Goal: Information Seeking & Learning: Find specific fact

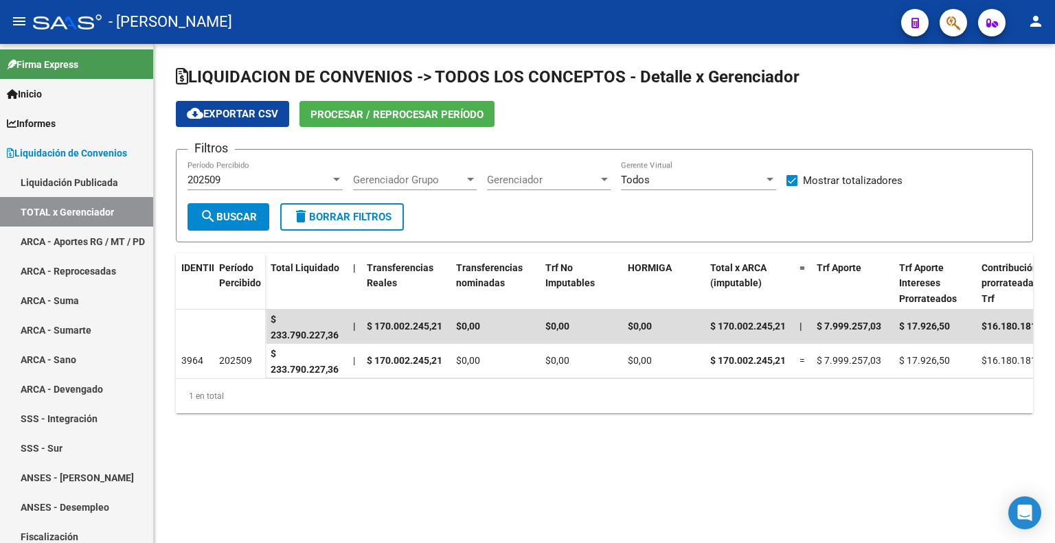
click at [247, 185] on div "202509 Período Percibido" at bounding box center [264, 176] width 155 height 30
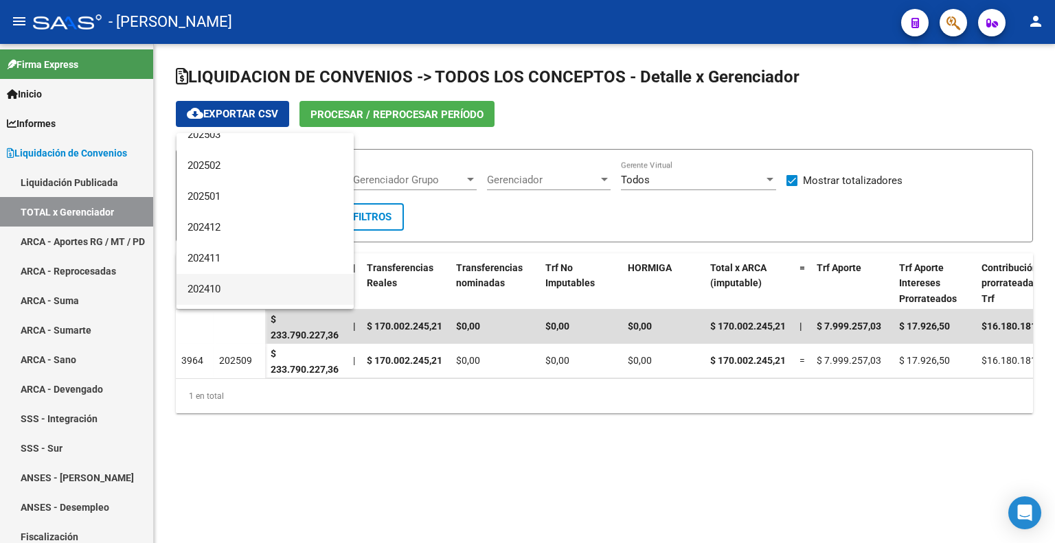
scroll to position [206, 0]
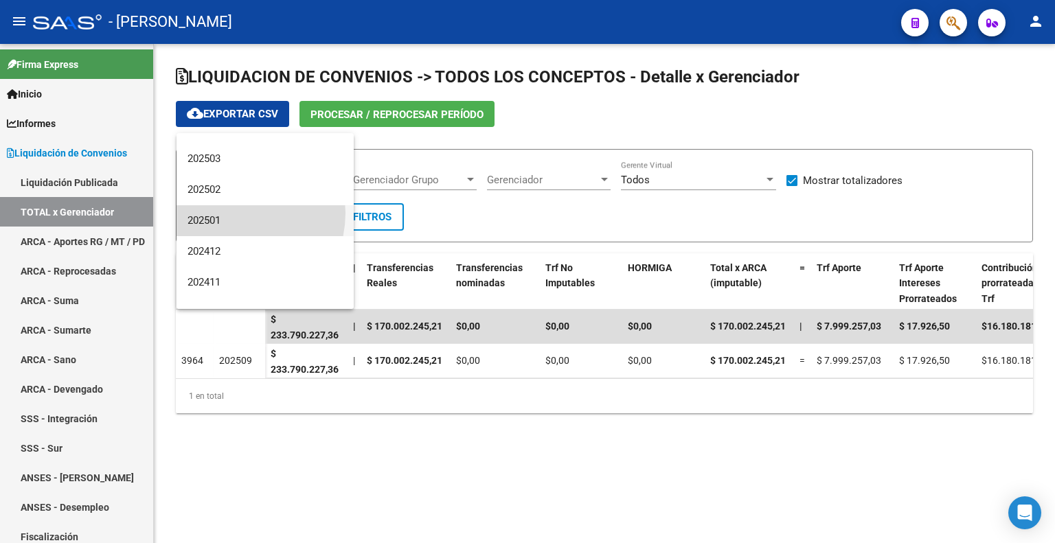
click at [229, 213] on span "202501" at bounding box center [264, 220] width 155 height 31
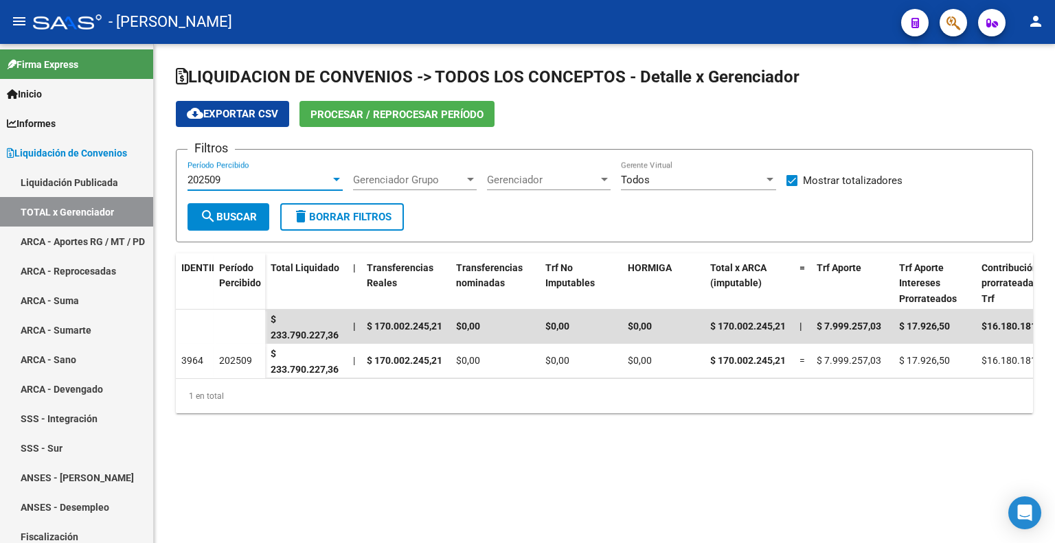
drag, startPoint x: 227, startPoint y: 215, endPoint x: 239, endPoint y: 211, distance: 12.4
click at [228, 214] on font "Buscar" at bounding box center [236, 217] width 41 height 12
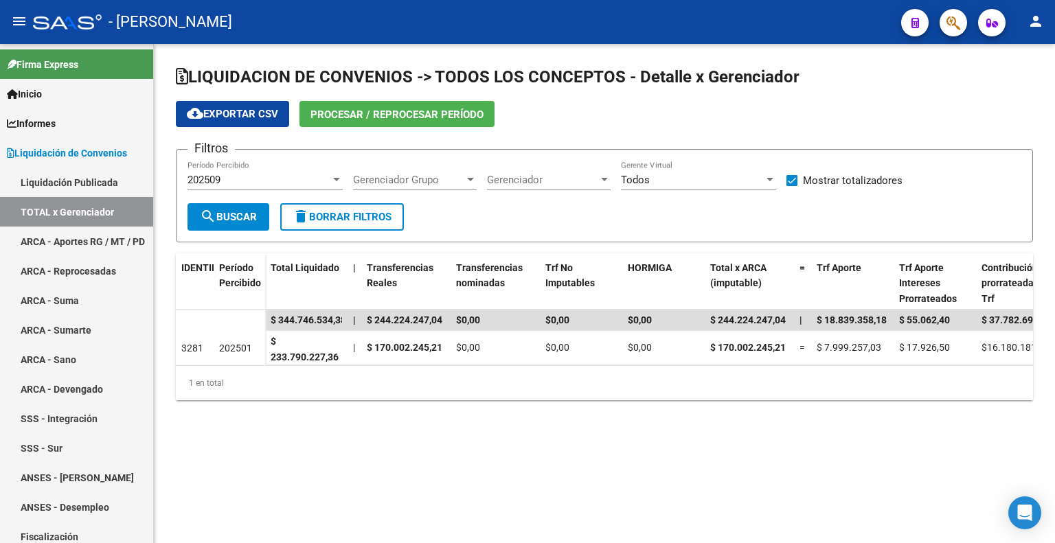
click at [538, 493] on mat-sidenav-content "LIQUIDACION DE CONVENIOS -> TODOS LOS CONCEPTOS - Detalle x Gerenciador cloud_d…" at bounding box center [604, 293] width 901 height 499
click at [347, 427] on div "LIQUIDACION DE CONVENIOS -> TODOS LOS CONCEPTOS - Detalle x Gerenciador cloud_d…" at bounding box center [604, 244] width 901 height 400
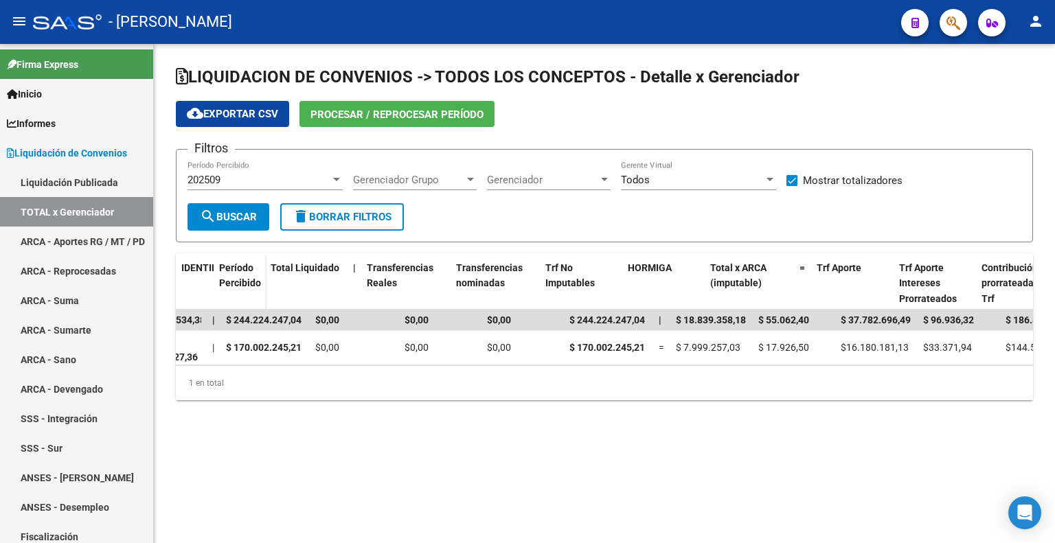
scroll to position [0, 0]
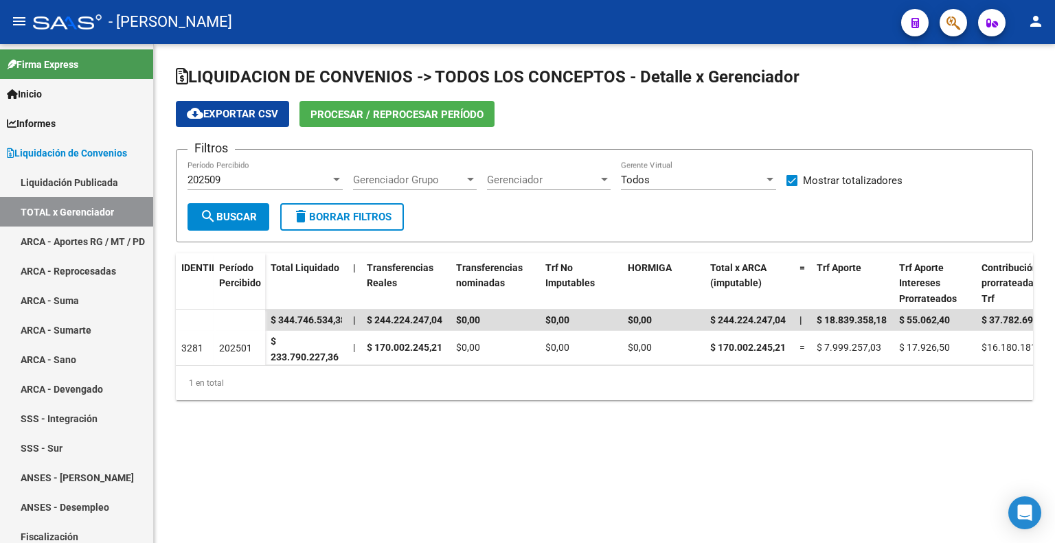
click at [639, 443] on div "LIQUIDACION DE CONVENIOS -> TODOS LOS CONCEPTOS - Detalle x Gerenciador cloud_d…" at bounding box center [604, 244] width 901 height 400
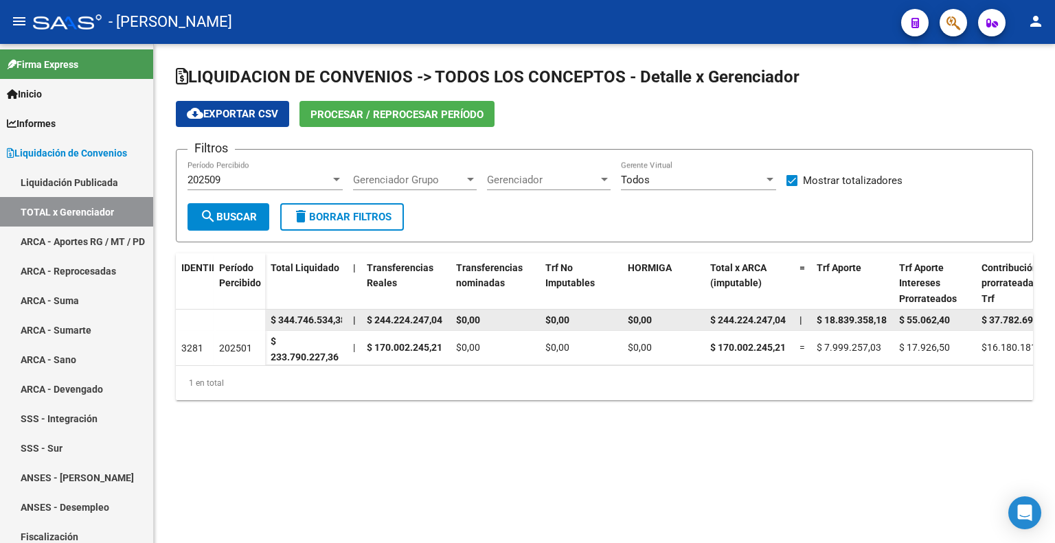
click at [241, 317] on datatable-body-cell at bounding box center [240, 321] width 52 height 22
click at [297, 323] on span "$ 344.746.534,38" at bounding box center [309, 320] width 76 height 11
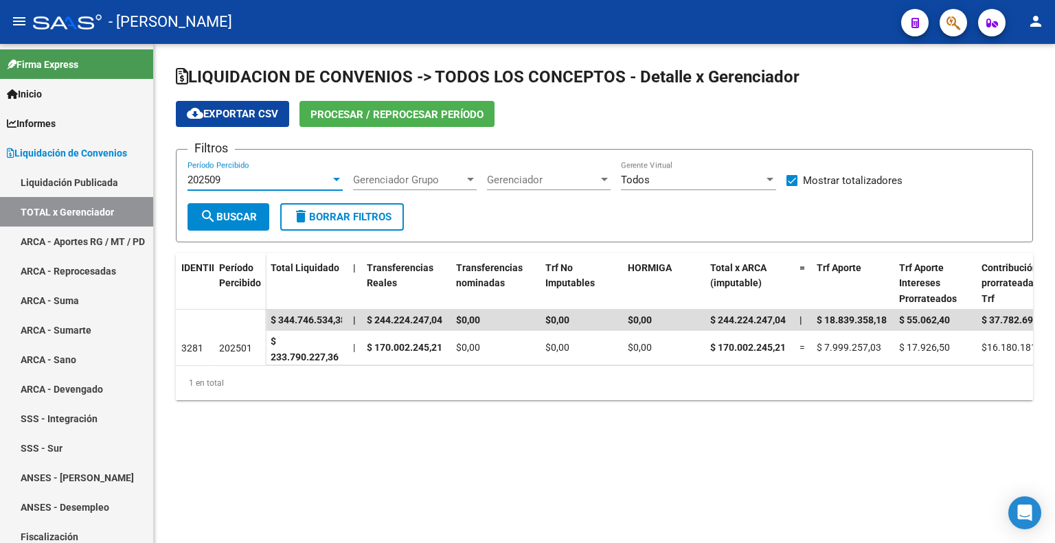
click at [282, 176] on div "202509" at bounding box center [258, 180] width 143 height 12
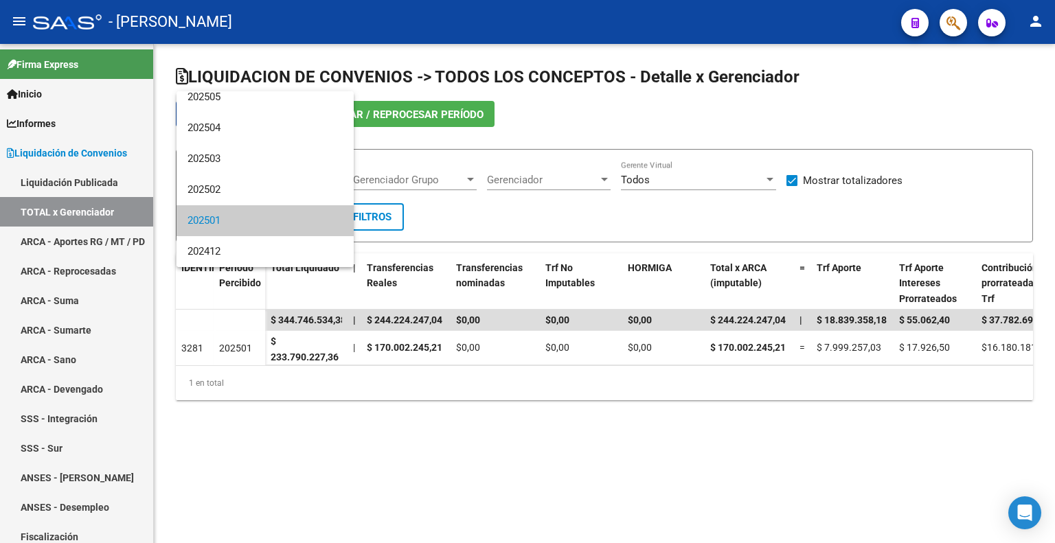
scroll to position [137, 0]
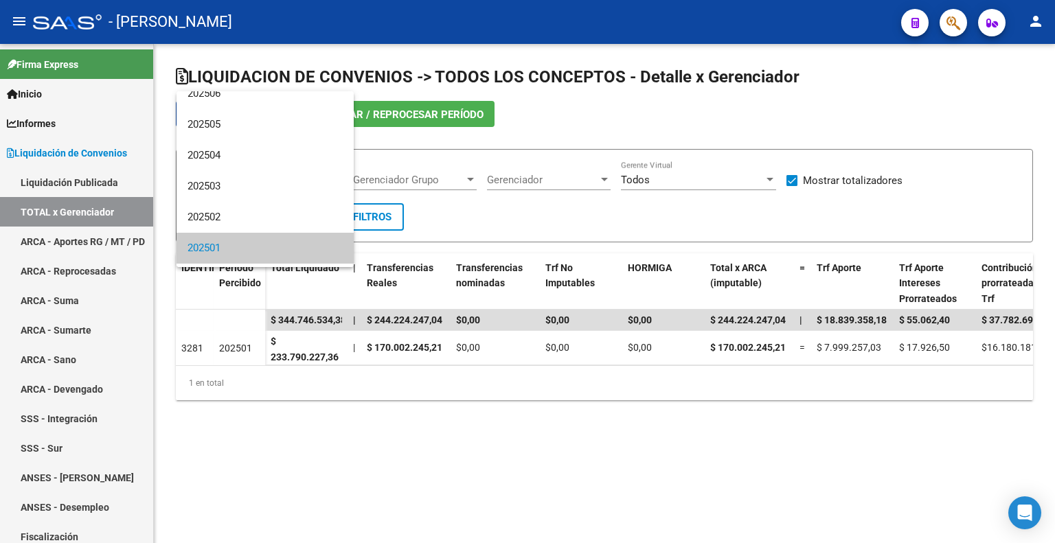
click at [254, 244] on span "202501" at bounding box center [264, 248] width 155 height 31
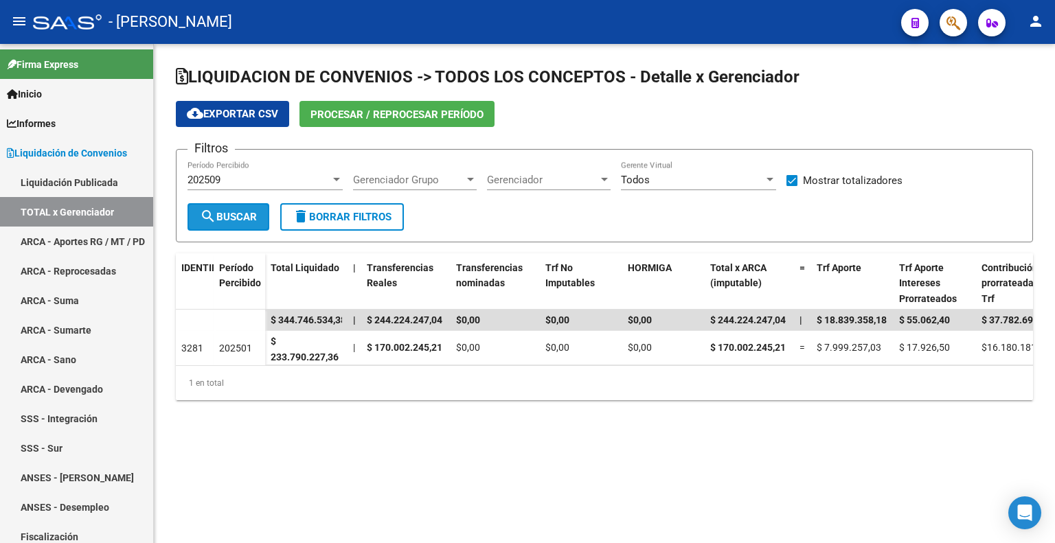
click at [229, 214] on font "Buscar" at bounding box center [236, 217] width 41 height 12
click at [294, 171] on div "202509 Período Percibido" at bounding box center [264, 176] width 155 height 30
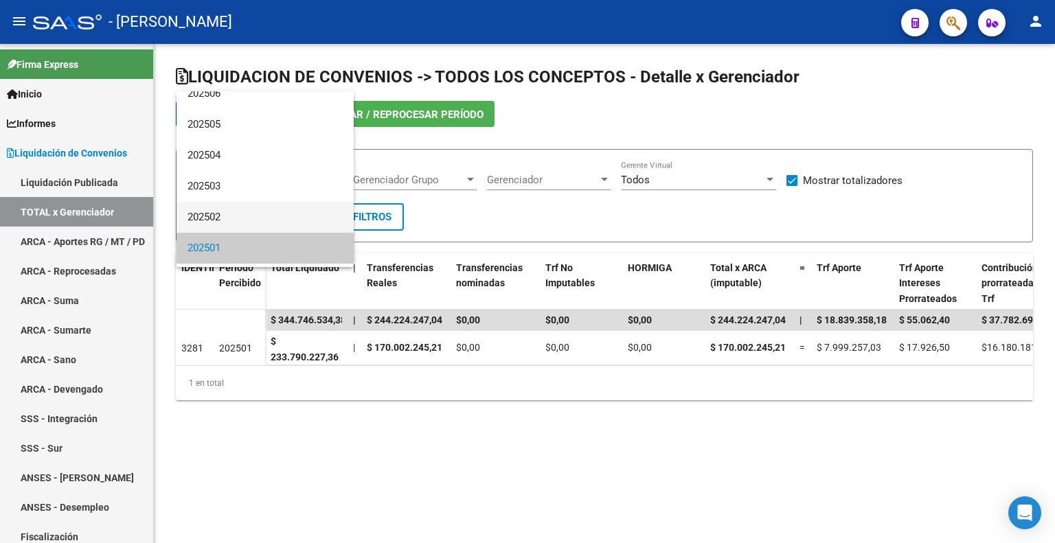
click at [250, 220] on span "202502" at bounding box center [264, 217] width 155 height 31
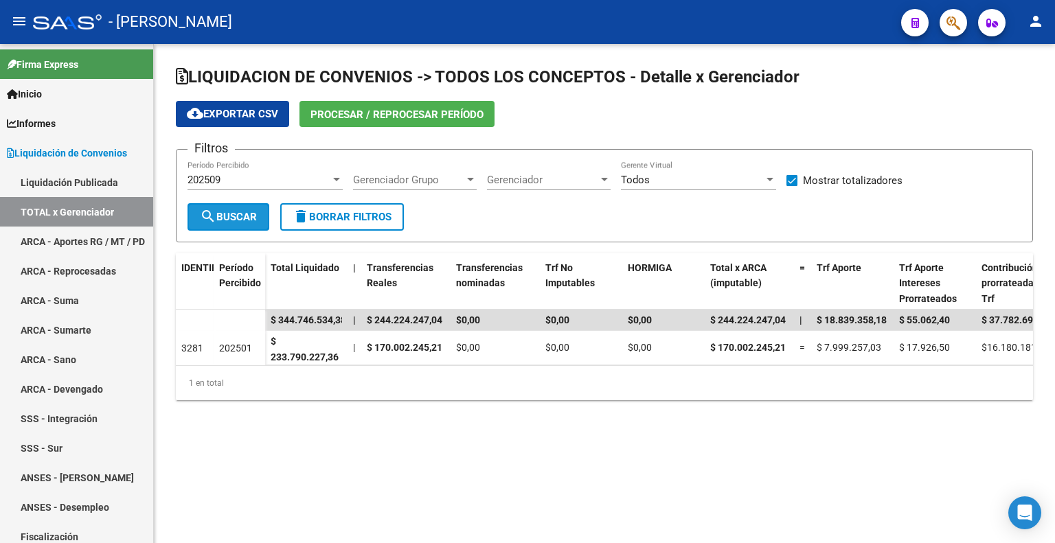
click at [248, 214] on font "Buscar" at bounding box center [236, 217] width 41 height 12
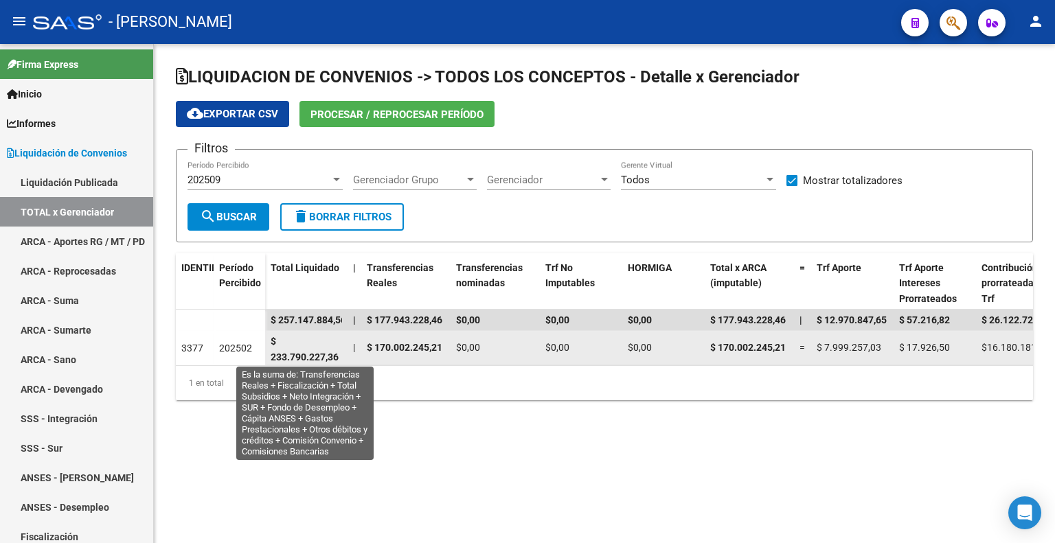
click at [288, 359] on font "$ 233.790.227,36" at bounding box center [305, 349] width 68 height 27
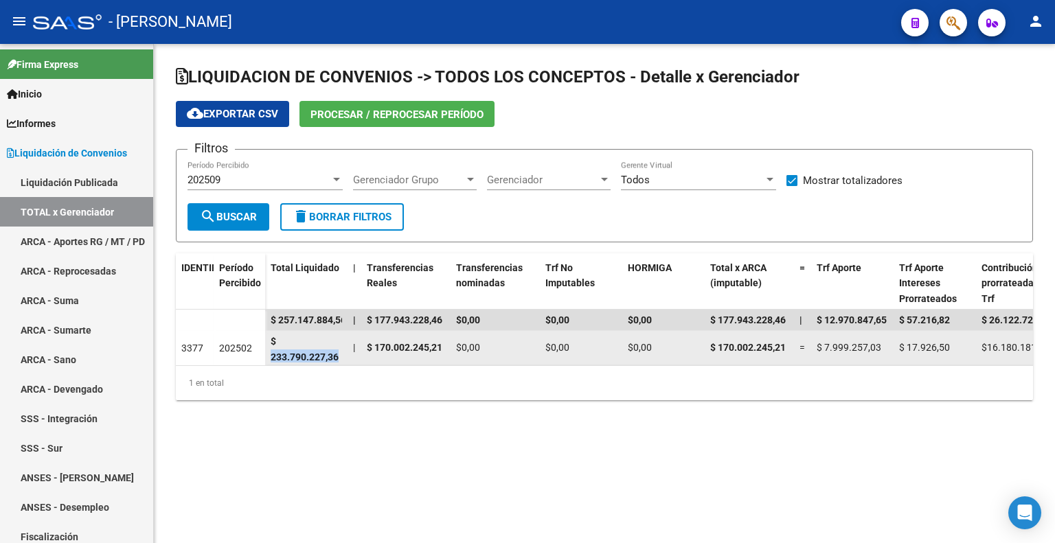
click at [288, 358] on font "$ 233.790.227,36" at bounding box center [305, 349] width 68 height 27
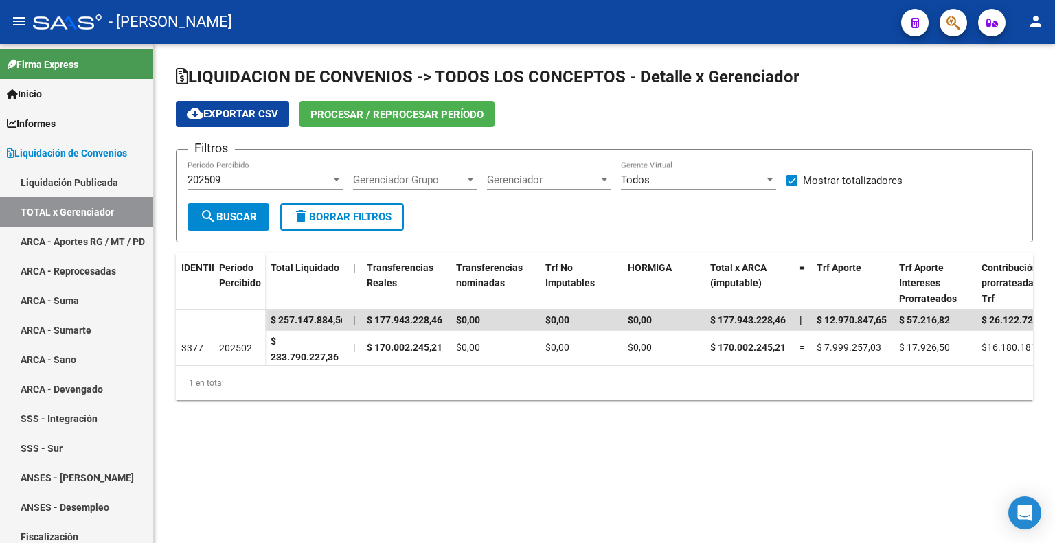
drag, startPoint x: 431, startPoint y: 405, endPoint x: 421, endPoint y: 376, distance: 31.3
click at [431, 400] on div "1 en total" at bounding box center [604, 383] width 857 height 34
click at [249, 183] on div "202509" at bounding box center [258, 180] width 143 height 12
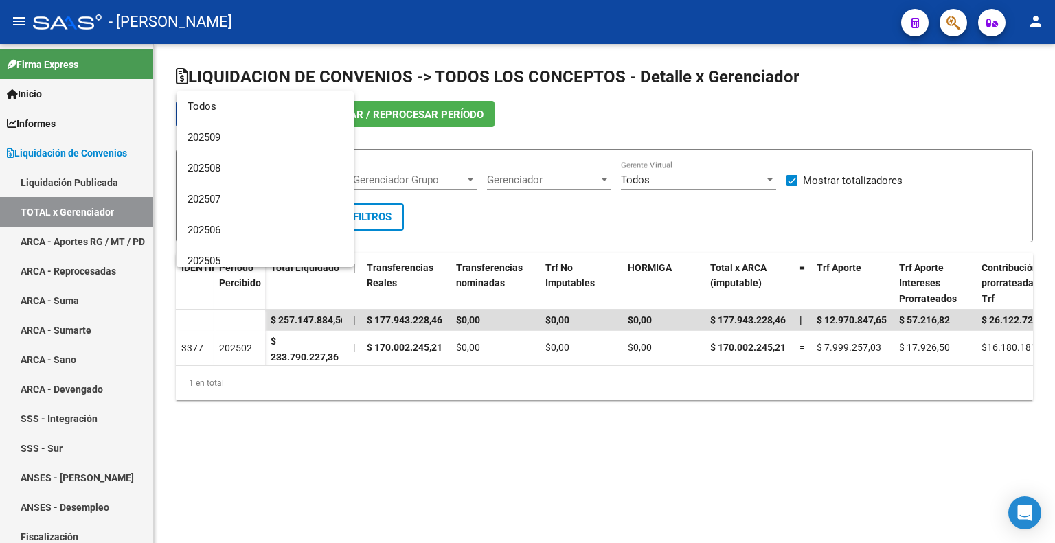
scroll to position [174, 0]
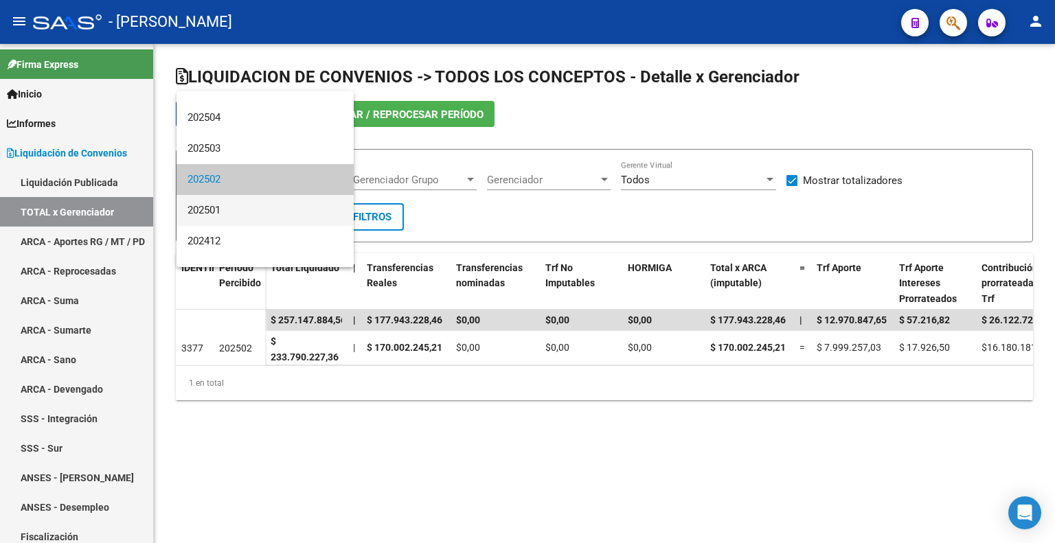
click at [240, 209] on span "202501" at bounding box center [264, 210] width 155 height 31
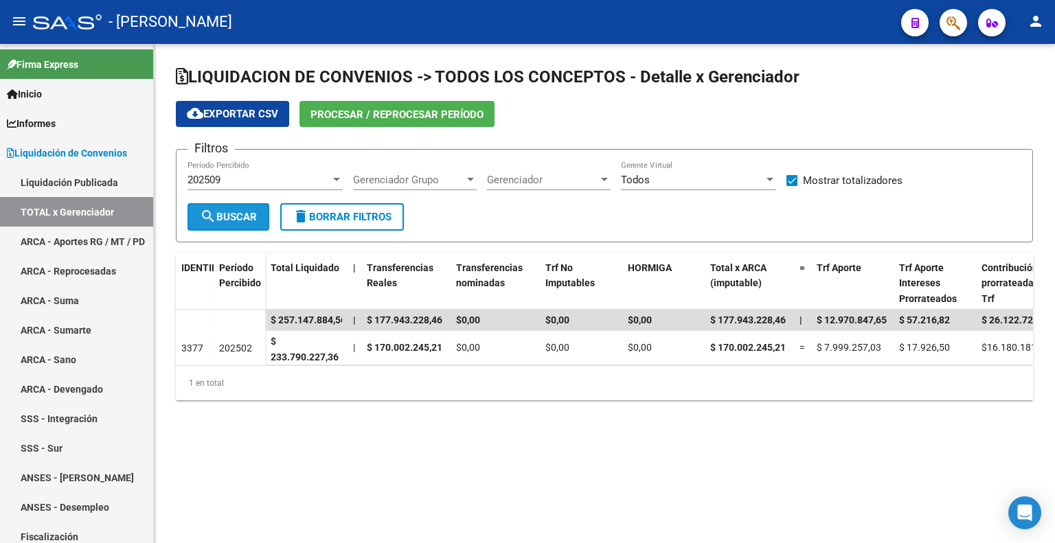
click at [215, 210] on mat-icon "search" at bounding box center [208, 216] width 16 height 16
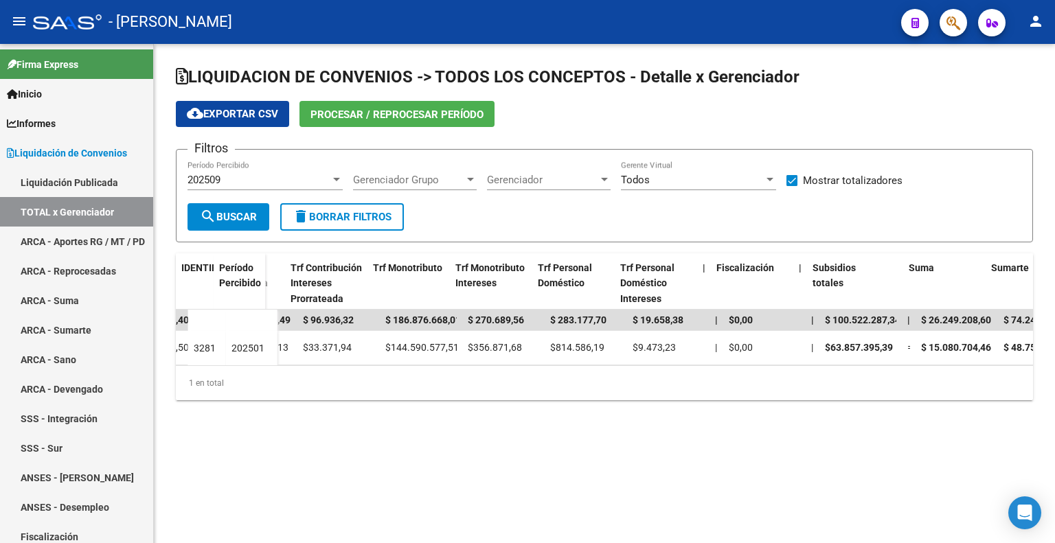
scroll to position [0, 818]
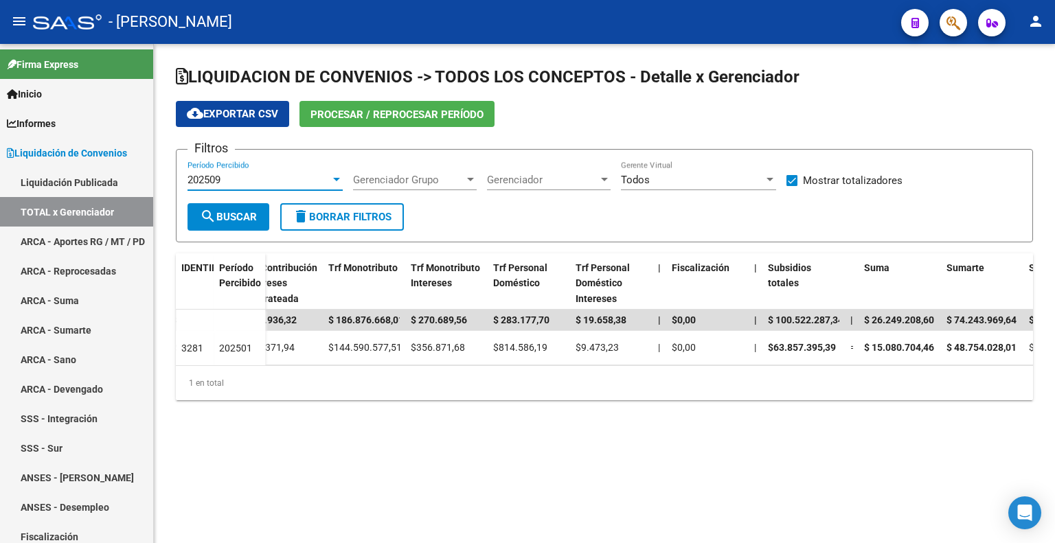
click at [316, 178] on div "202509" at bounding box center [258, 180] width 143 height 12
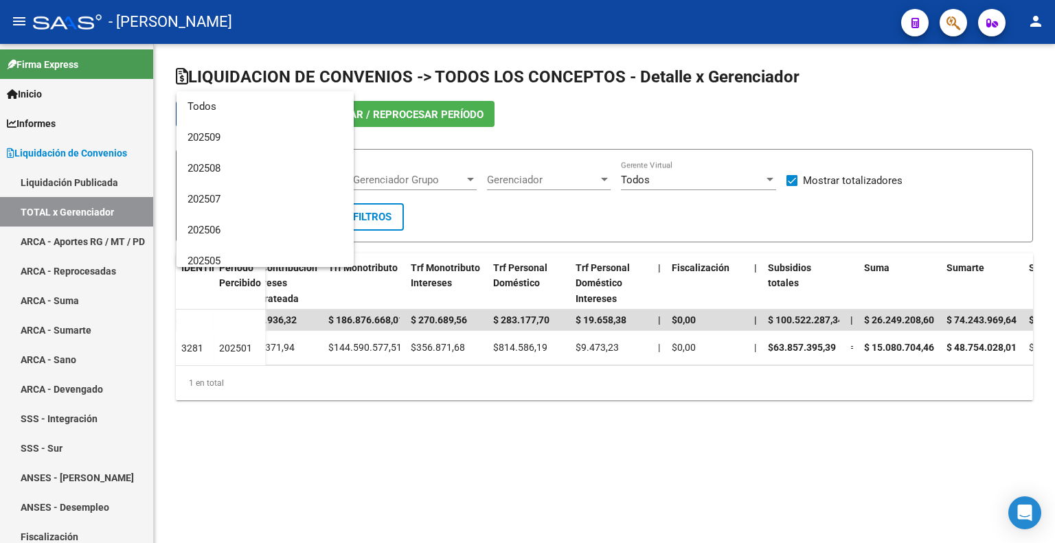
scroll to position [205, 0]
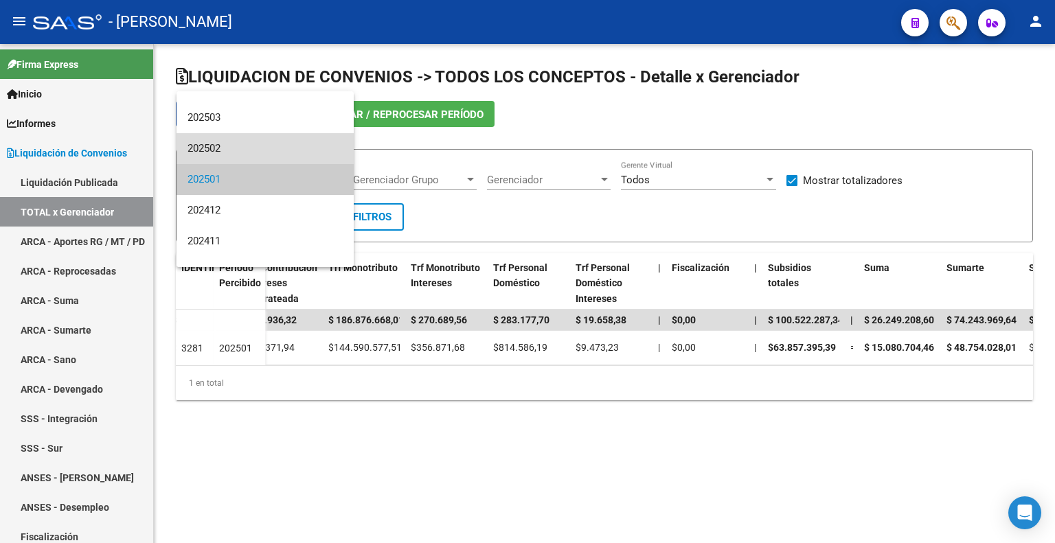
click at [295, 151] on span "202502" at bounding box center [264, 148] width 155 height 31
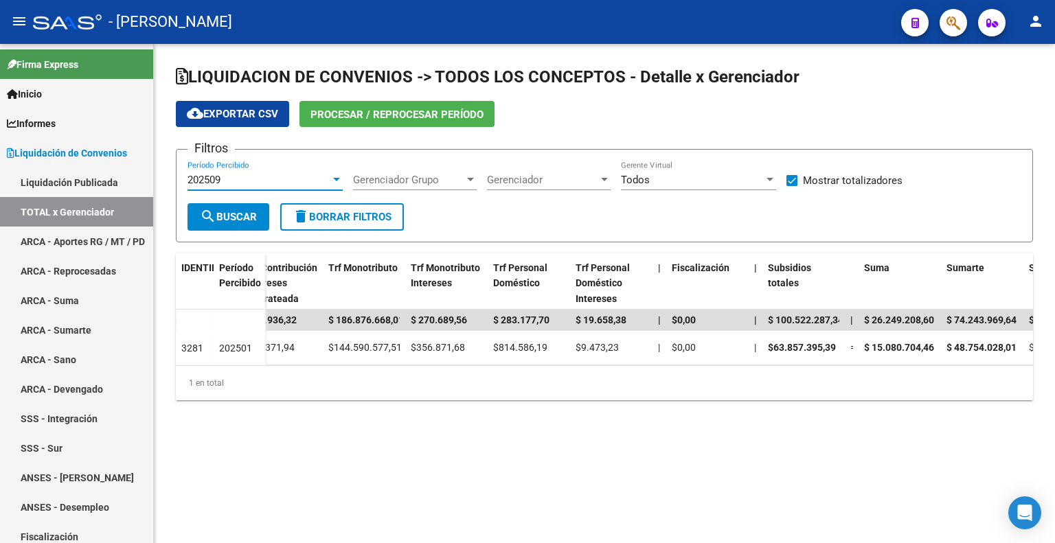
click at [253, 214] on font "Buscar" at bounding box center [236, 217] width 41 height 12
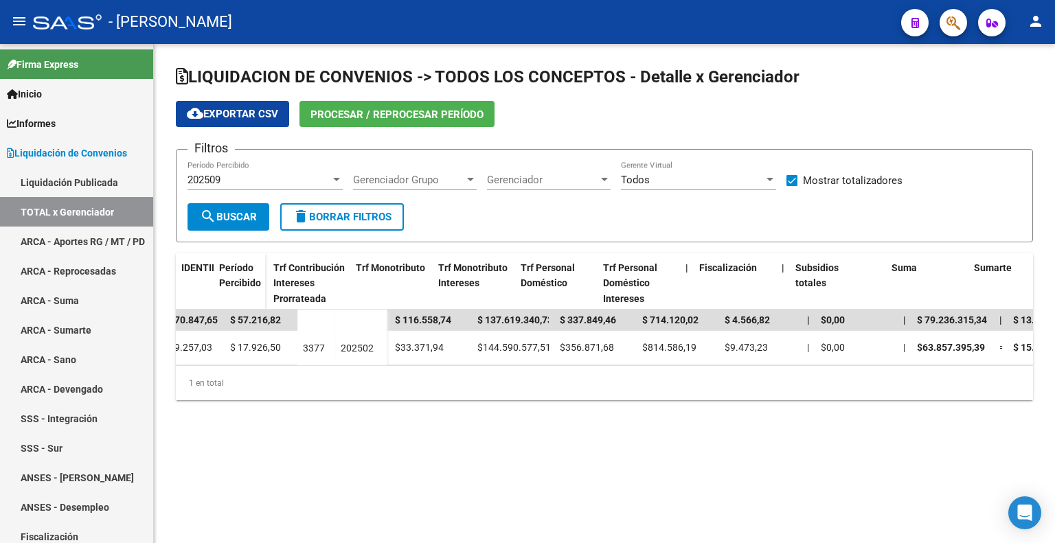
scroll to position [0, 790]
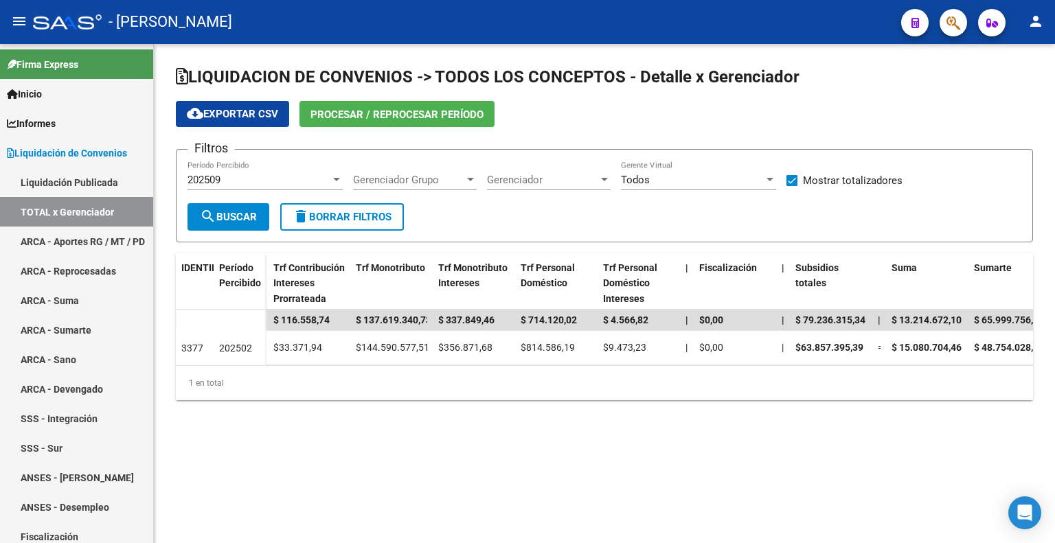
click at [220, 179] on font "202509" at bounding box center [203, 180] width 33 height 12
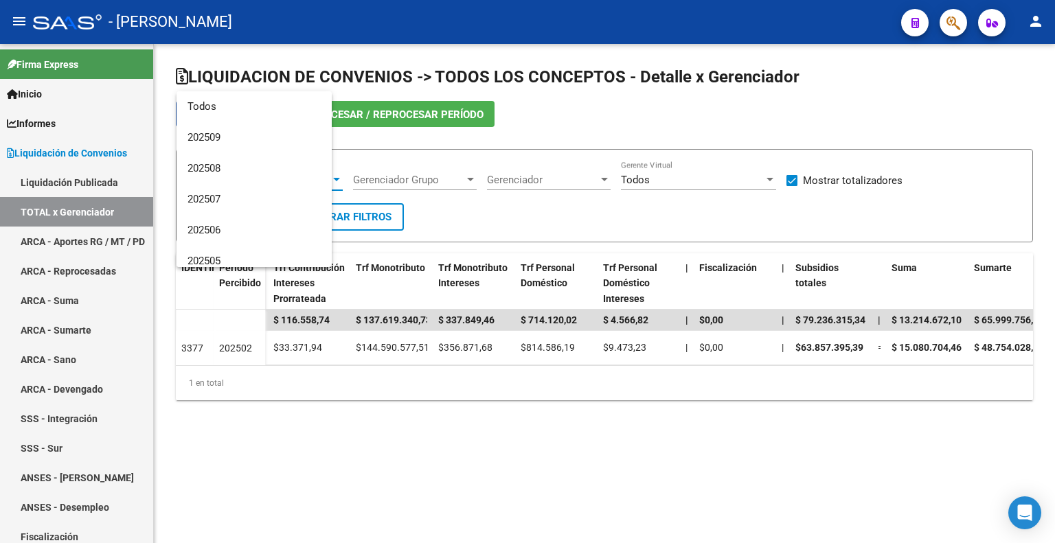
scroll to position [174, 0]
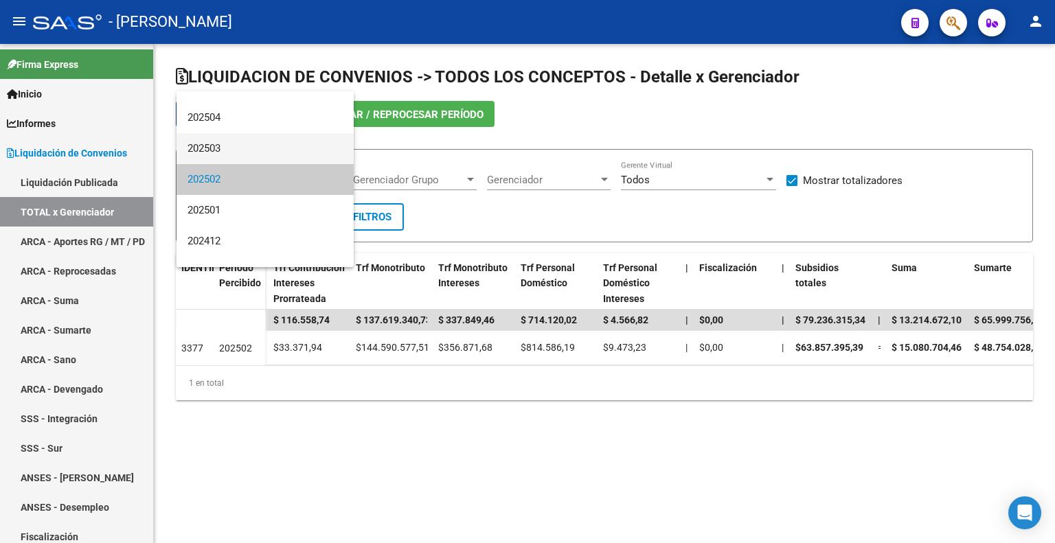
click at [224, 148] on span "202503" at bounding box center [264, 148] width 155 height 31
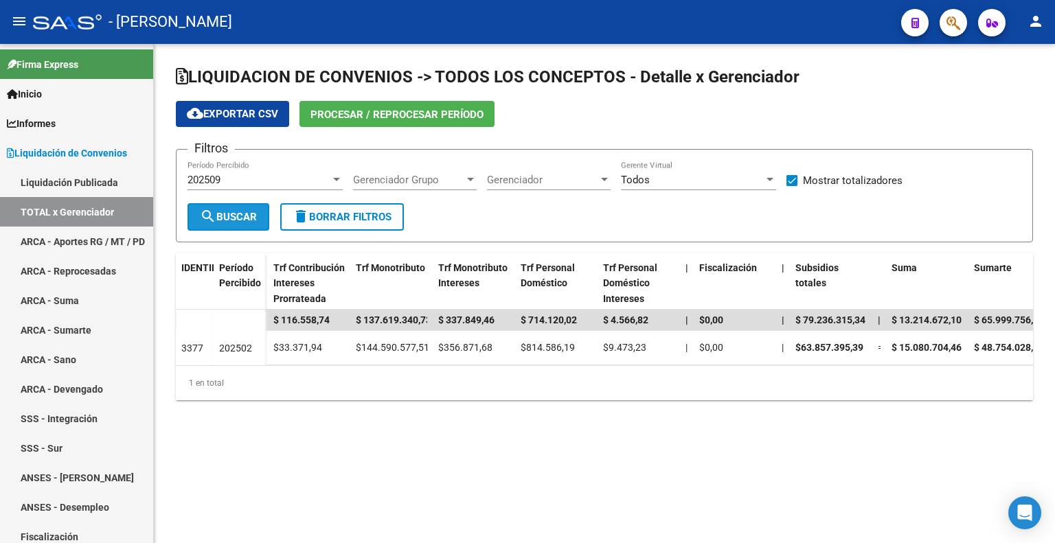
click at [253, 216] on font "Buscar" at bounding box center [236, 217] width 41 height 12
click at [274, 179] on div "202509" at bounding box center [258, 180] width 143 height 12
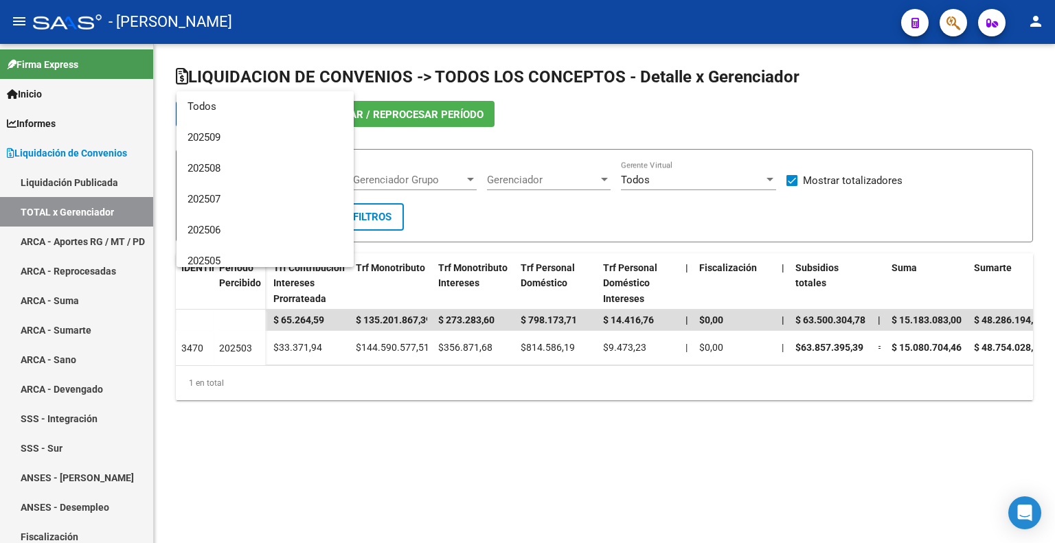
scroll to position [144, 0]
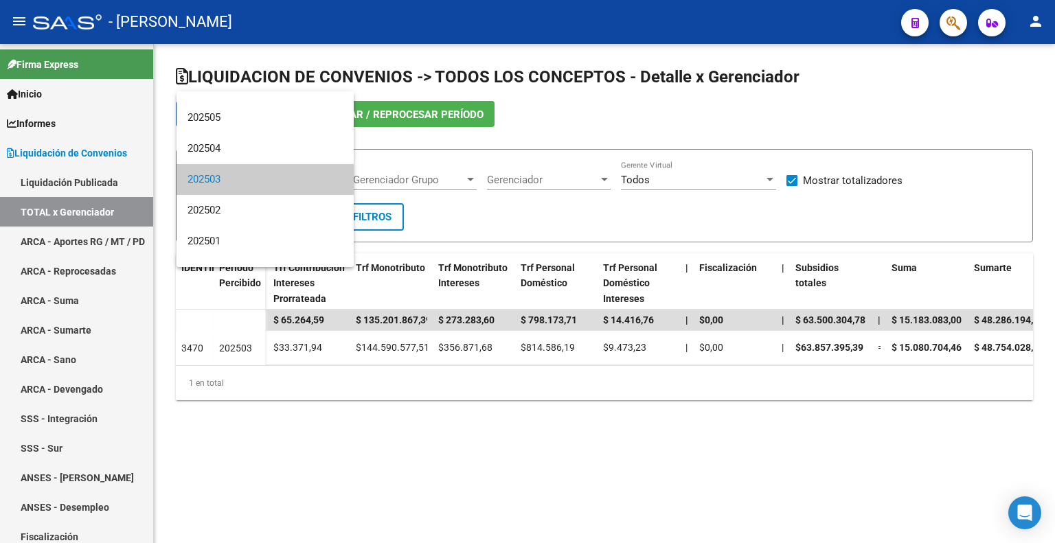
click at [370, 428] on div at bounding box center [527, 271] width 1055 height 543
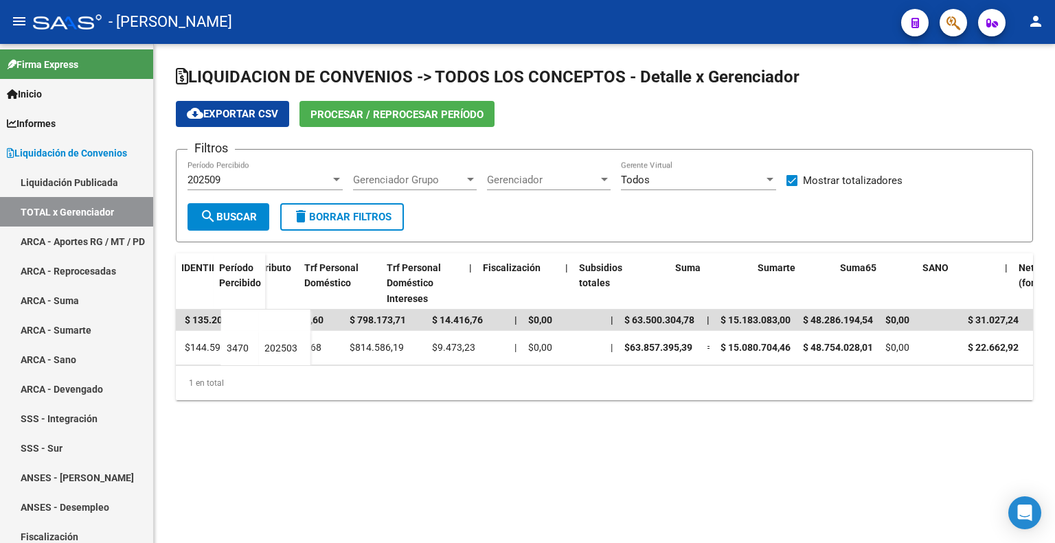
scroll to position [0, 1006]
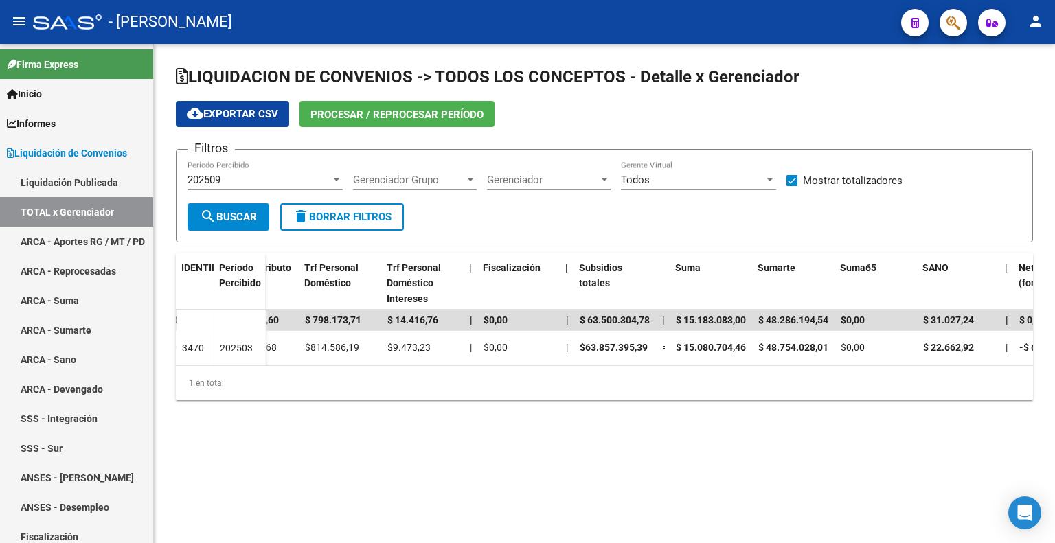
click at [245, 179] on div "202509" at bounding box center [258, 180] width 143 height 12
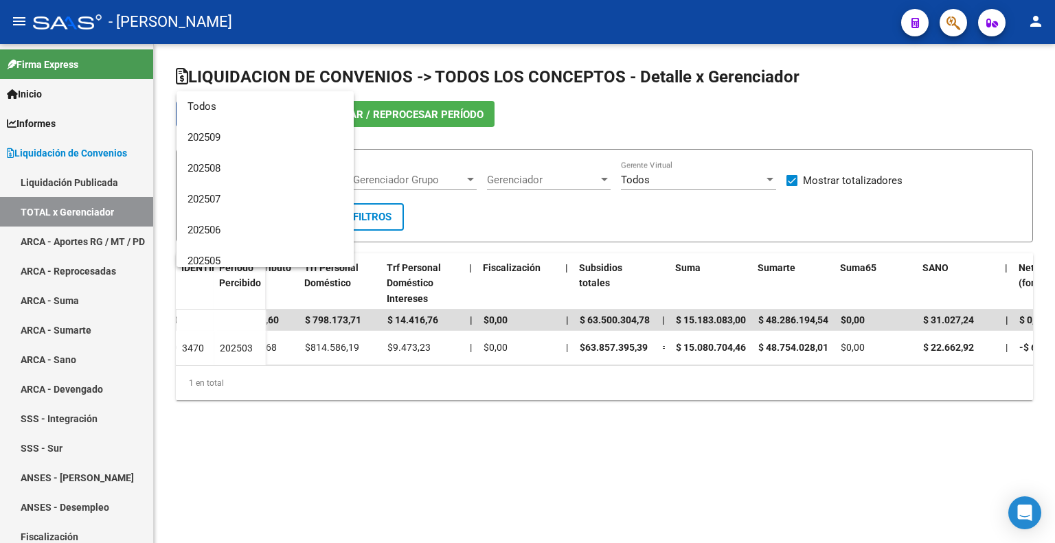
scroll to position [144, 0]
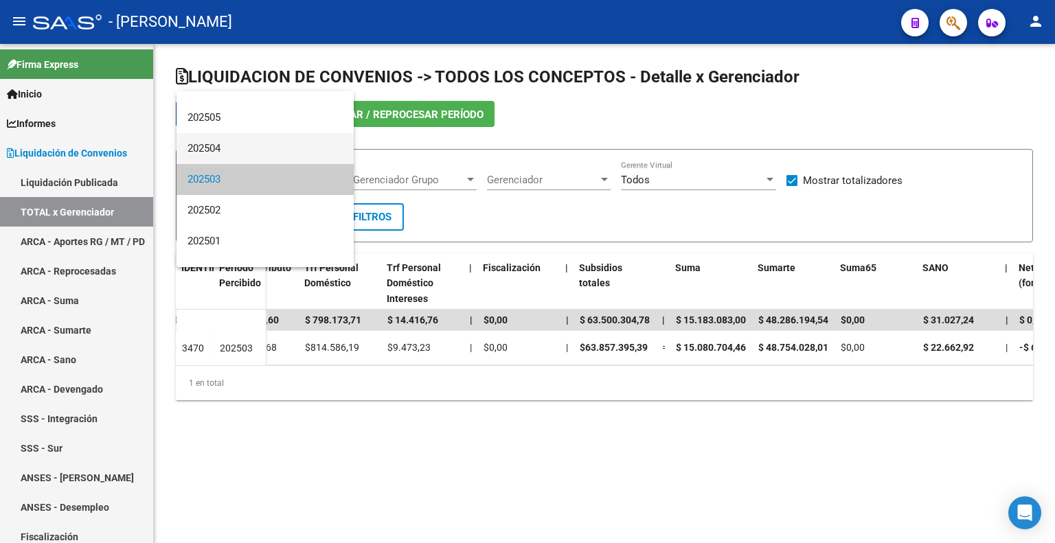
click at [247, 153] on span "202504" at bounding box center [264, 148] width 155 height 31
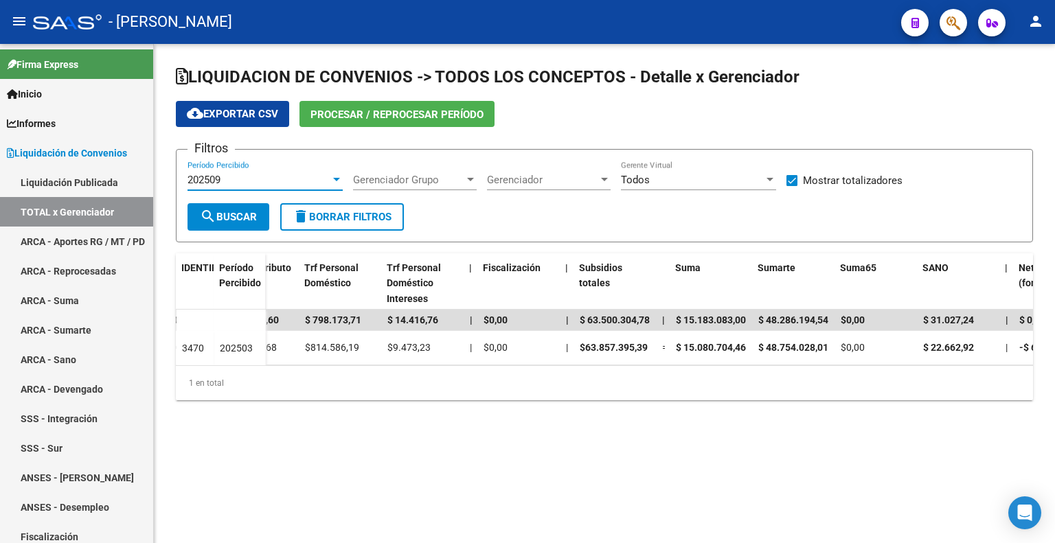
drag, startPoint x: 222, startPoint y: 214, endPoint x: 278, endPoint y: 218, distance: 56.5
click at [222, 214] on font "Buscar" at bounding box center [236, 217] width 41 height 12
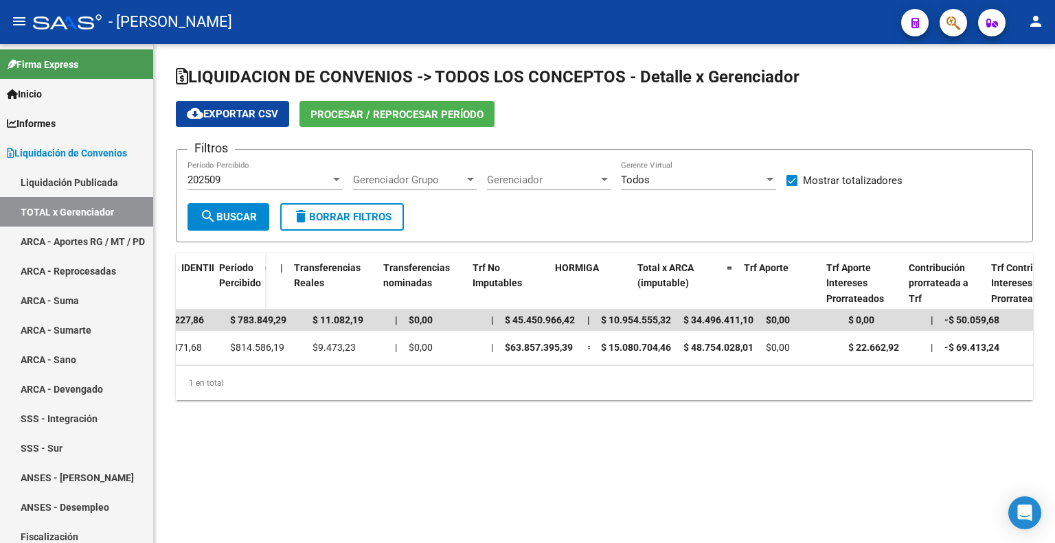
scroll to position [0, 0]
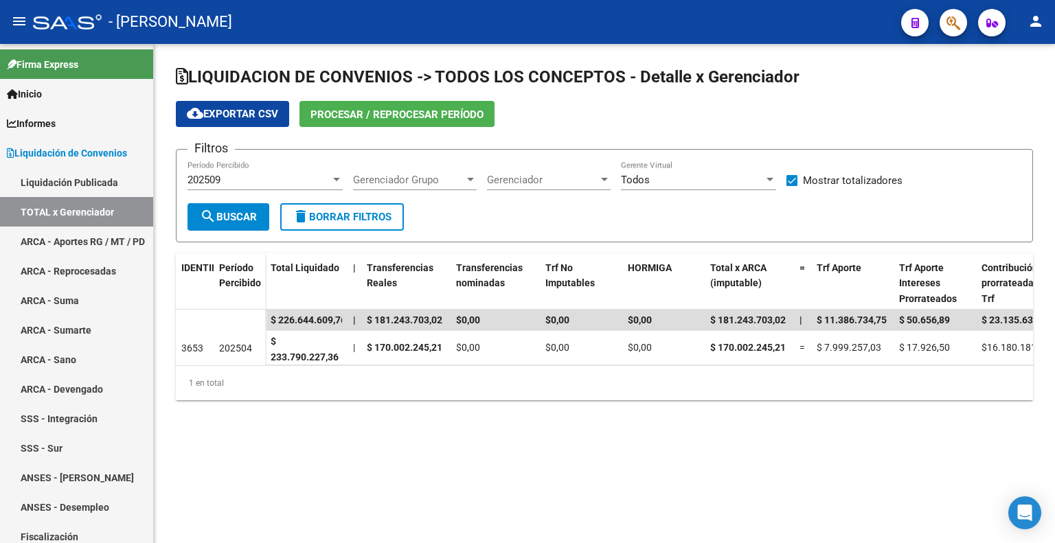
click at [217, 181] on font "202509" at bounding box center [203, 180] width 33 height 12
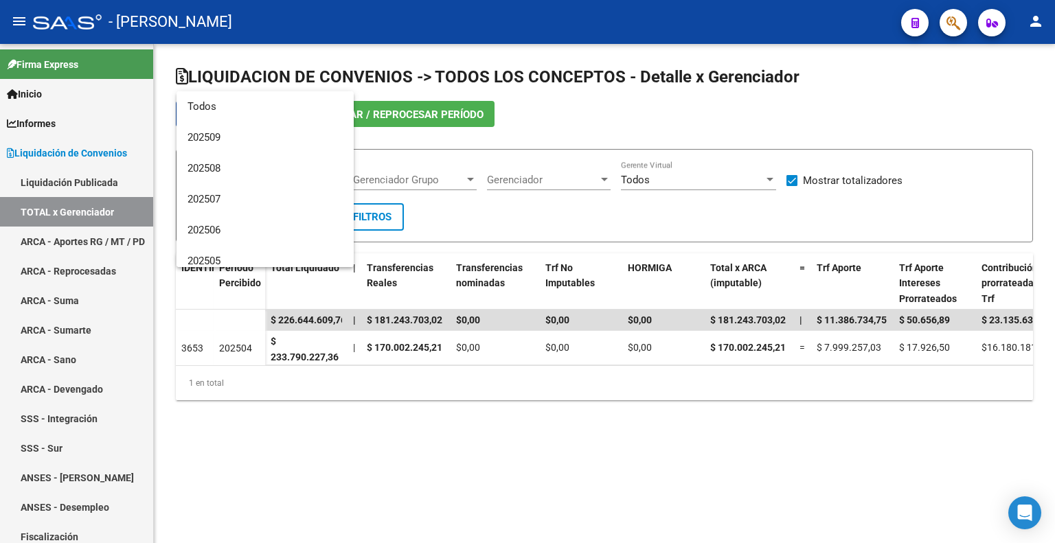
scroll to position [113, 0]
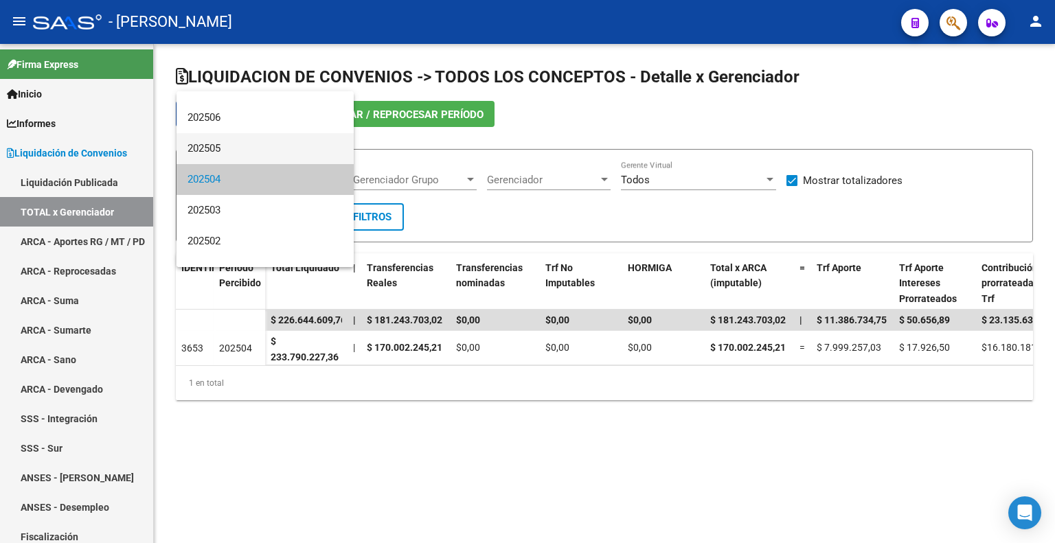
click at [230, 149] on span "202505" at bounding box center [264, 148] width 155 height 31
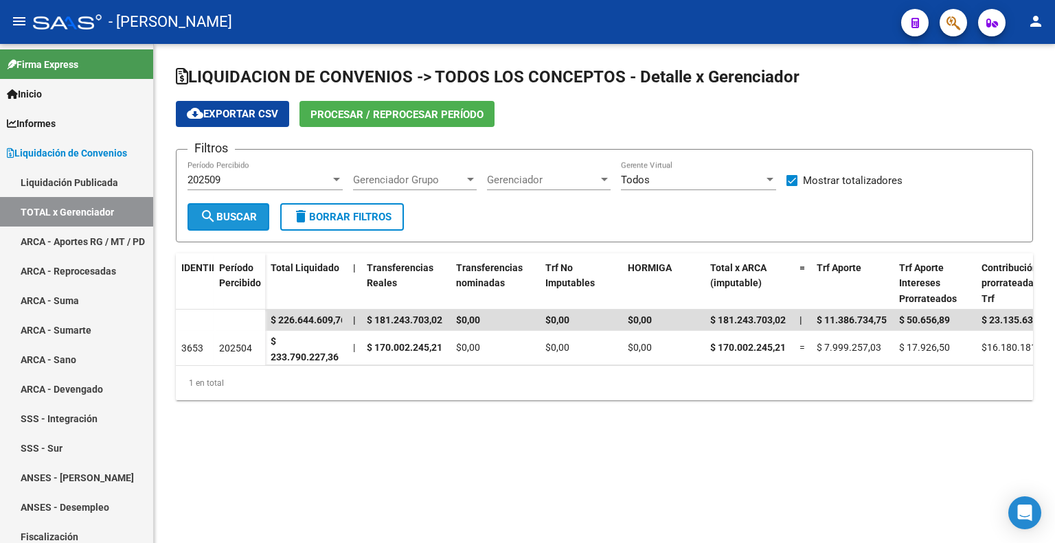
drag, startPoint x: 227, startPoint y: 216, endPoint x: 269, endPoint y: 218, distance: 42.0
click at [230, 214] on font "Buscar" at bounding box center [236, 217] width 41 height 12
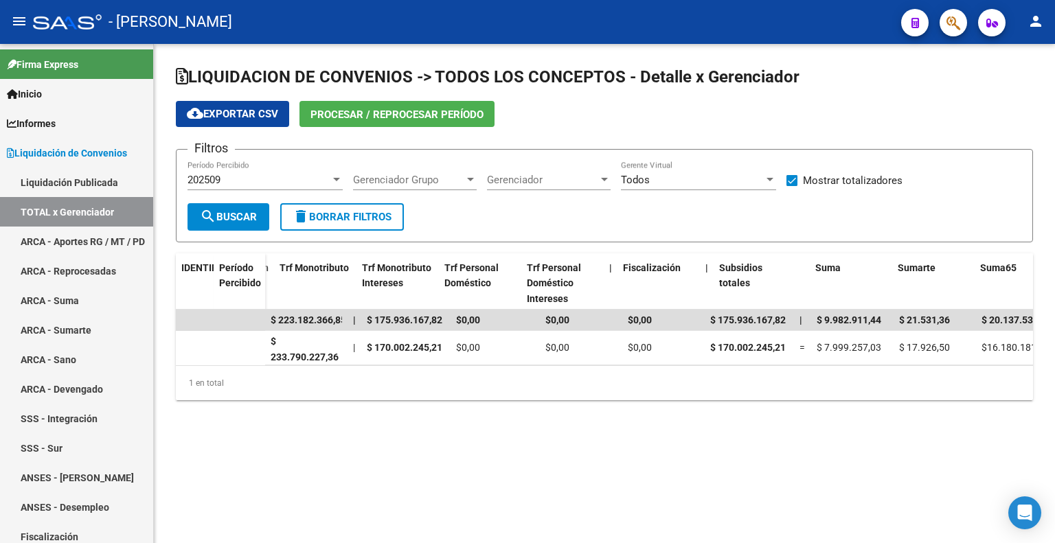
scroll to position [0, 867]
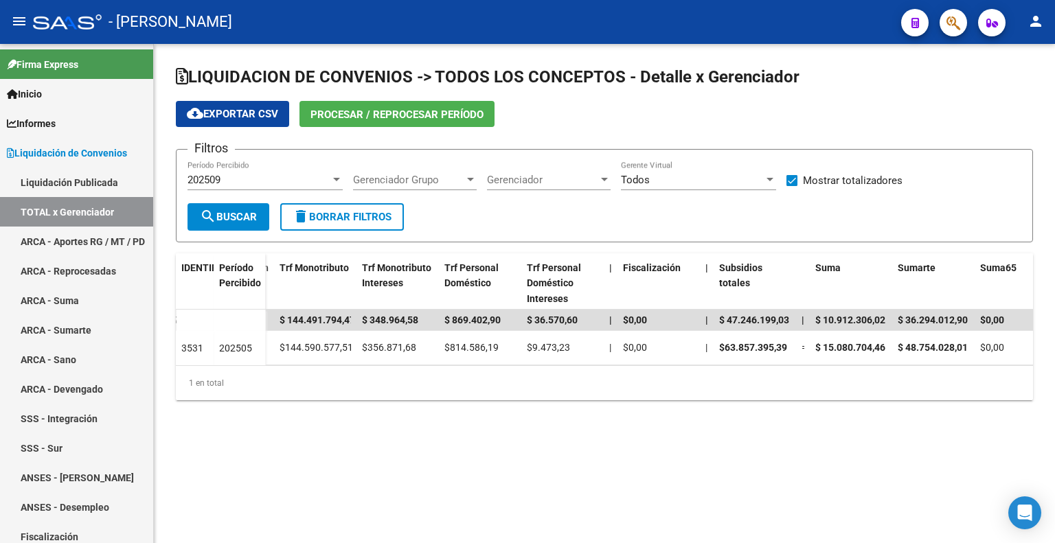
click at [266, 181] on div "202509" at bounding box center [258, 180] width 143 height 12
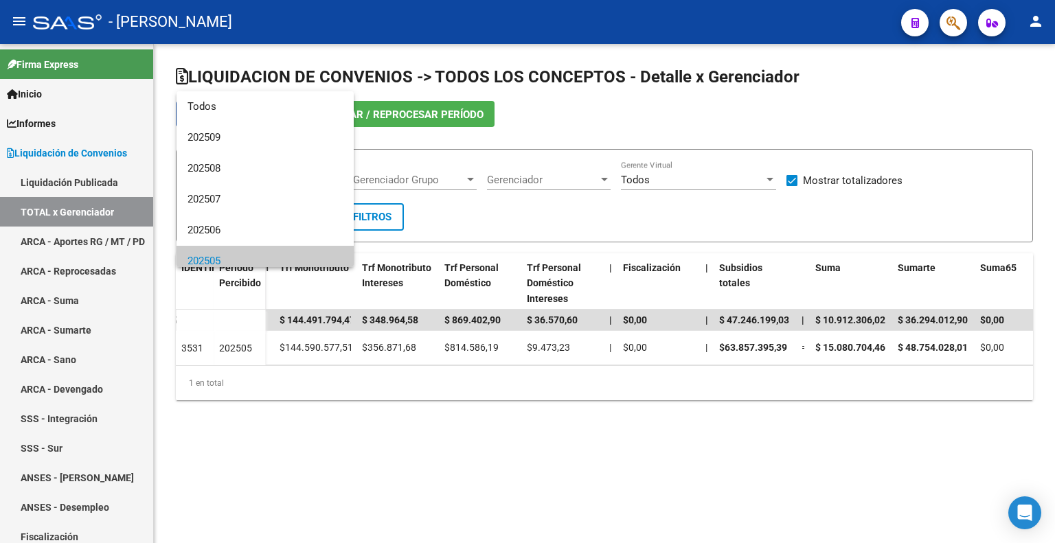
scroll to position [82, 0]
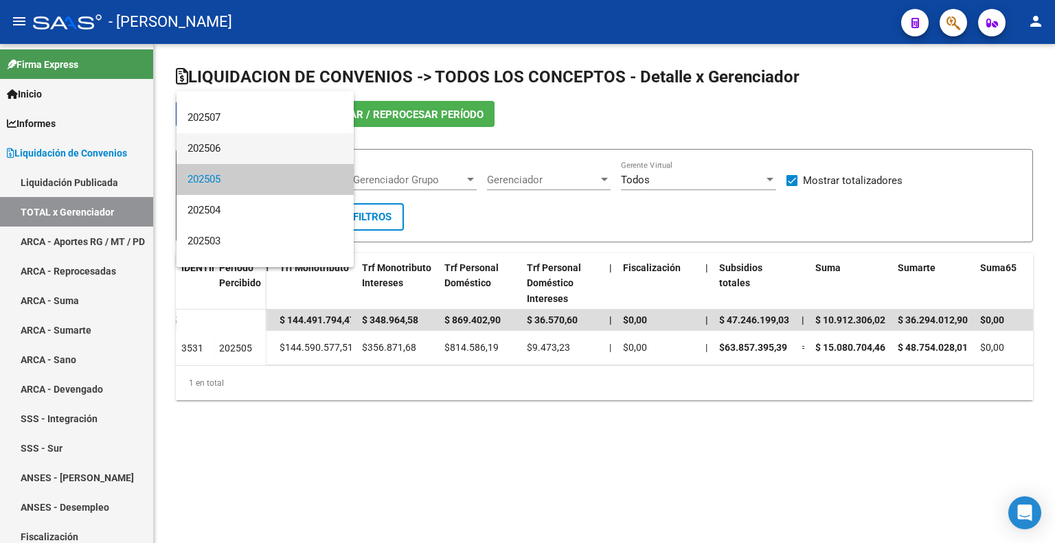
click at [262, 146] on span "202506" at bounding box center [264, 148] width 155 height 31
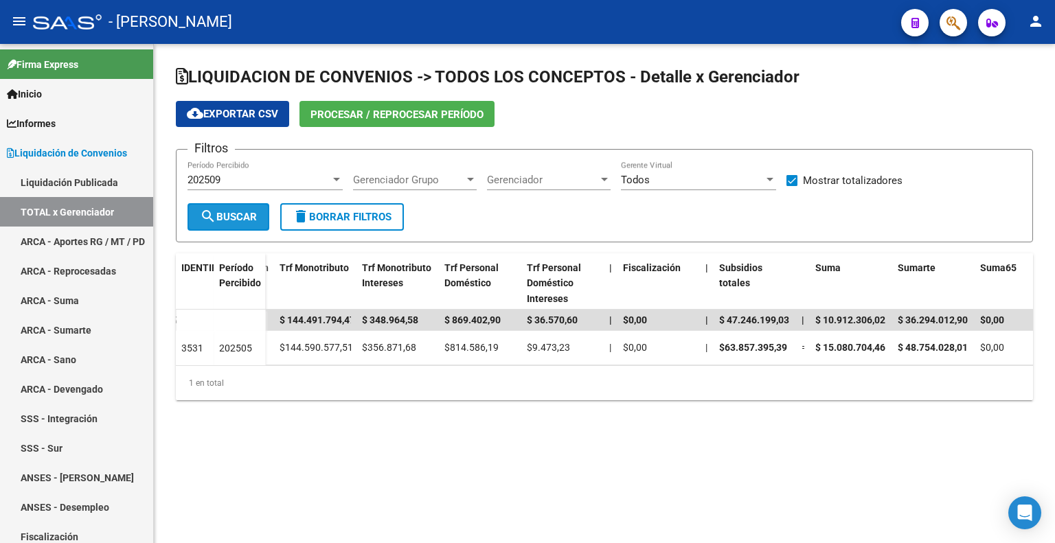
click at [220, 214] on font "Buscar" at bounding box center [236, 217] width 41 height 12
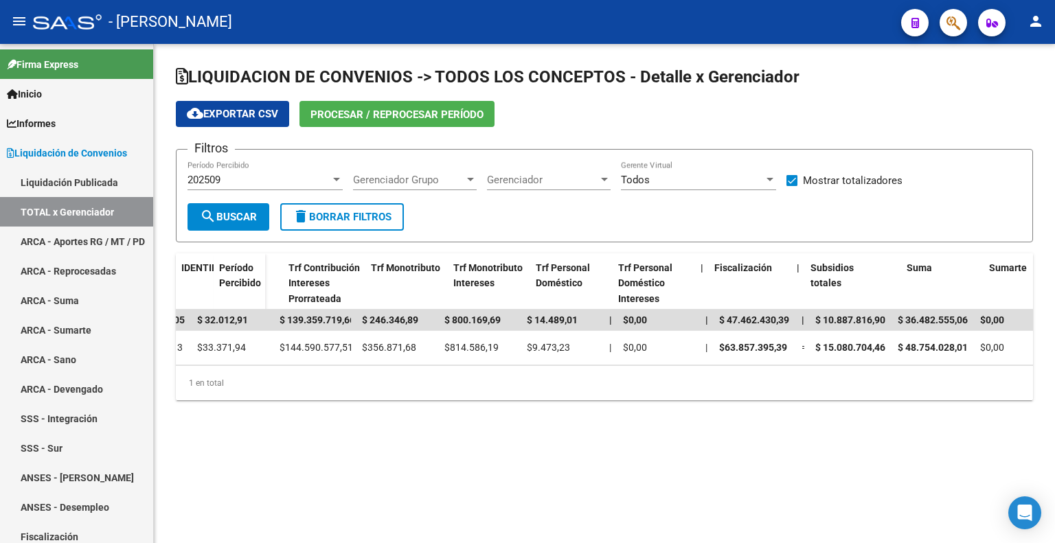
scroll to position [0, 0]
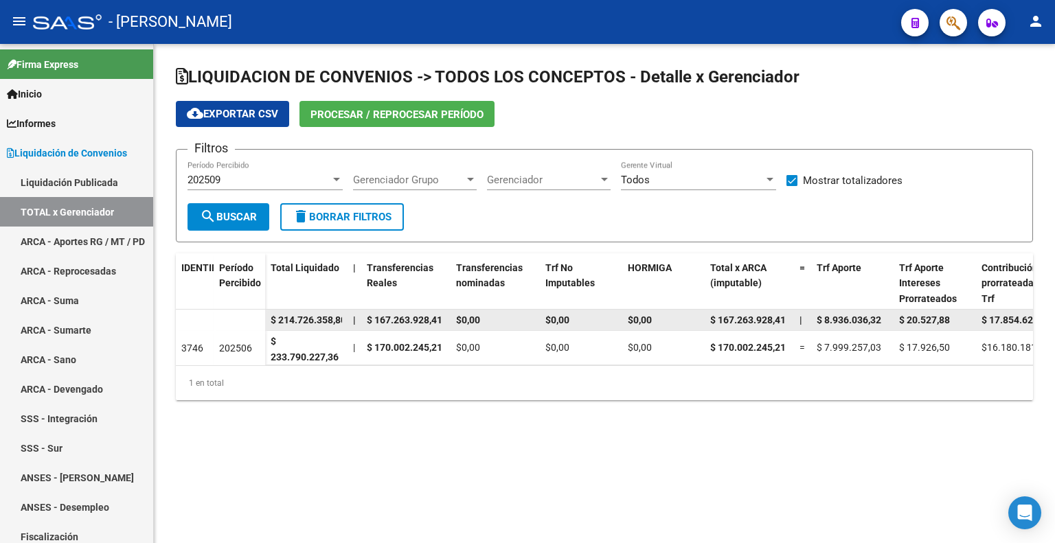
click at [321, 319] on span "$ 214.726.358,80" at bounding box center [309, 320] width 76 height 11
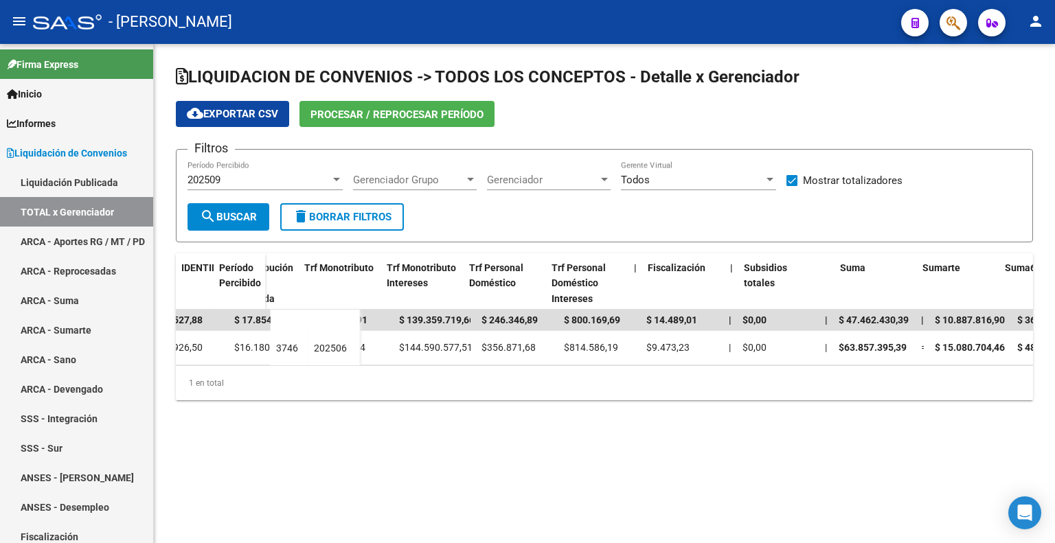
scroll to position [0, 1148]
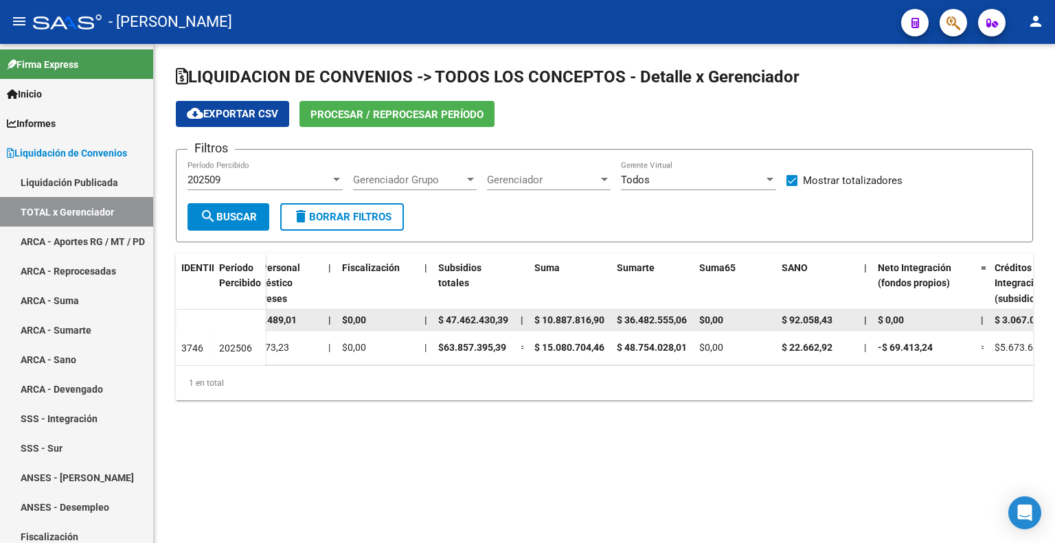
click at [480, 310] on datatable-body-cell "$ 47.462.430,39" at bounding box center [474, 320] width 82 height 21
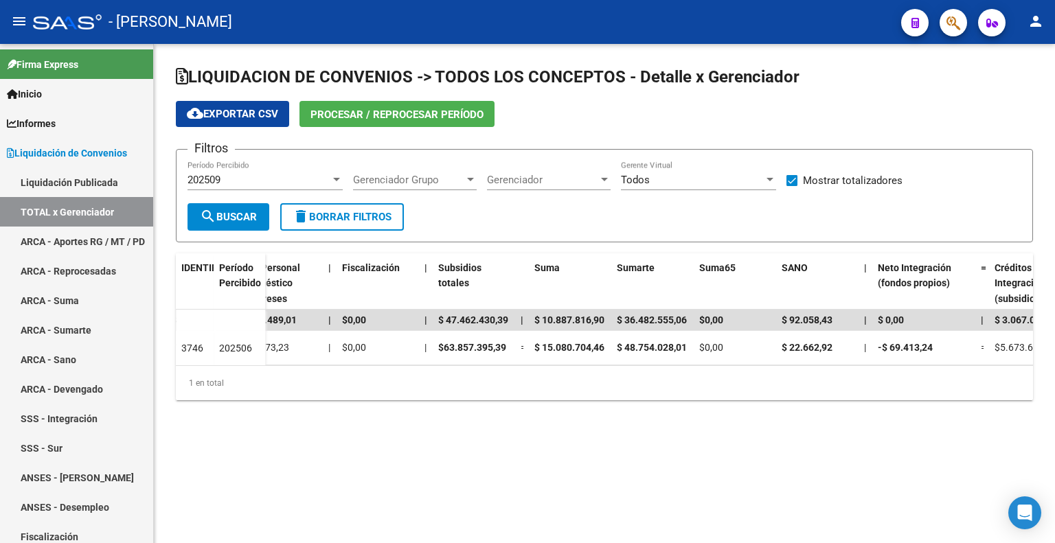
click at [261, 183] on div "202509" at bounding box center [258, 180] width 143 height 12
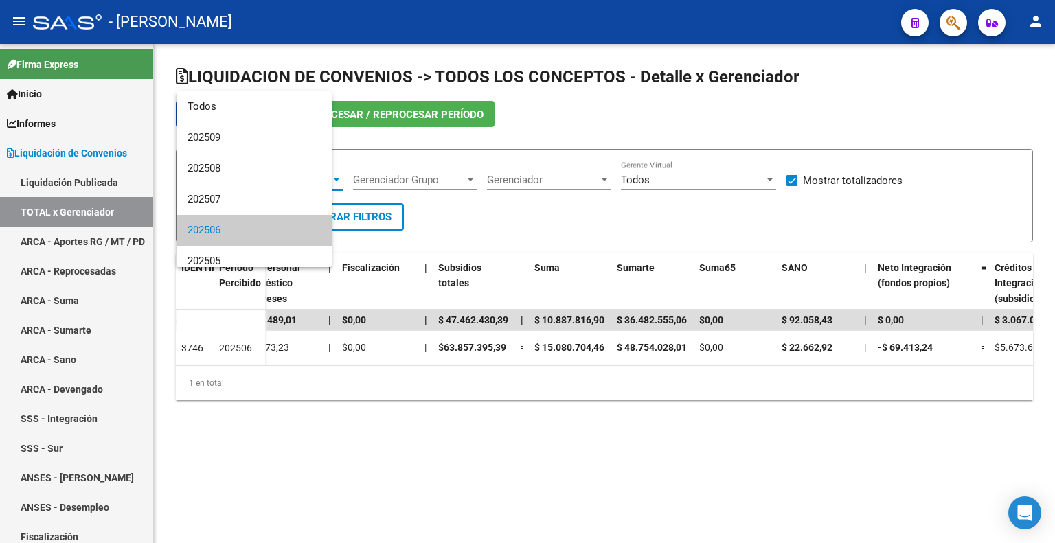
scroll to position [51, 0]
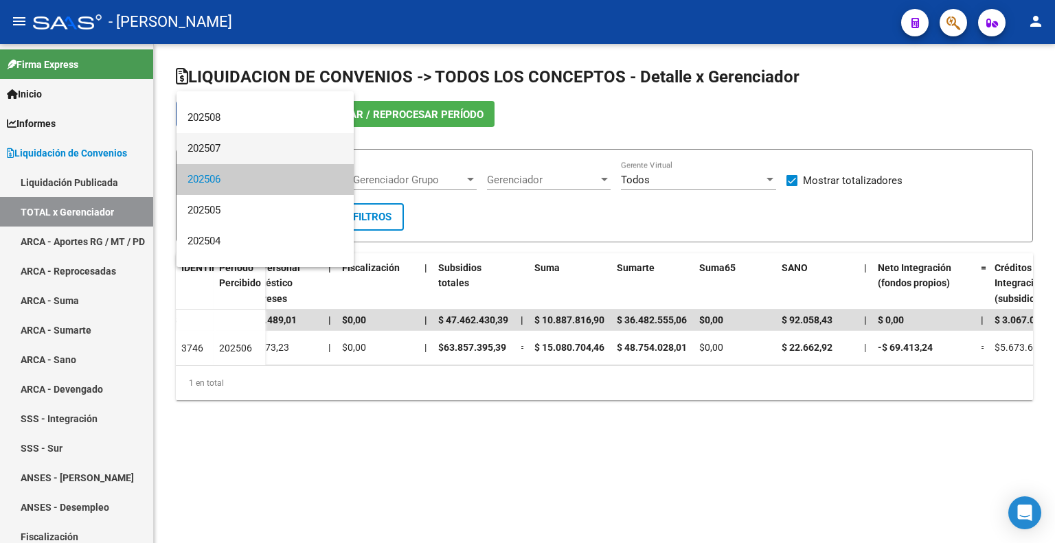
click at [275, 152] on span "202507" at bounding box center [264, 148] width 155 height 31
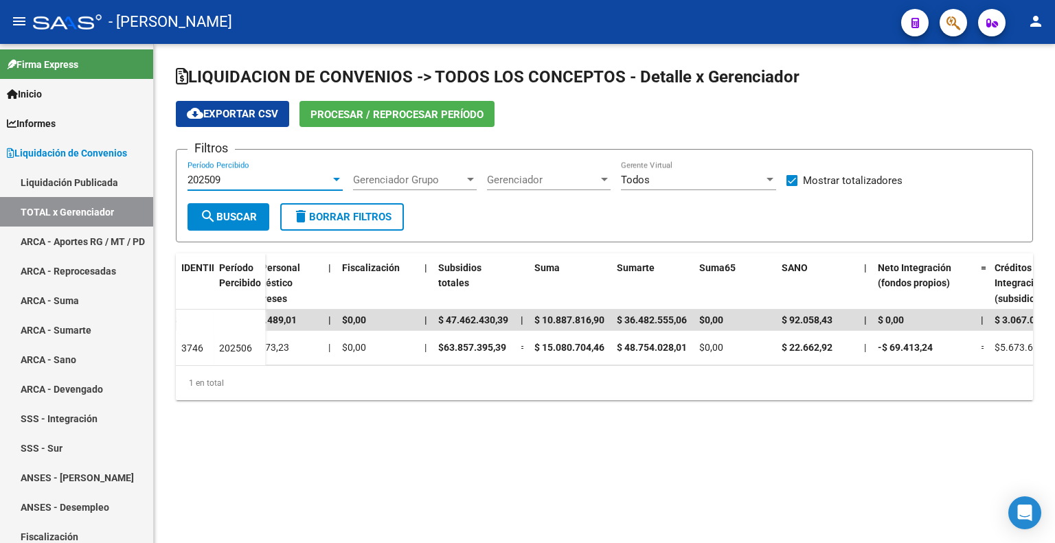
click at [233, 218] on font "Buscar" at bounding box center [236, 217] width 41 height 12
drag, startPoint x: 530, startPoint y: 361, endPoint x: 529, endPoint y: 368, distance: 7.7
click at [530, 363] on datatable-body-cell "$ 15.080.704,46" at bounding box center [570, 348] width 82 height 34
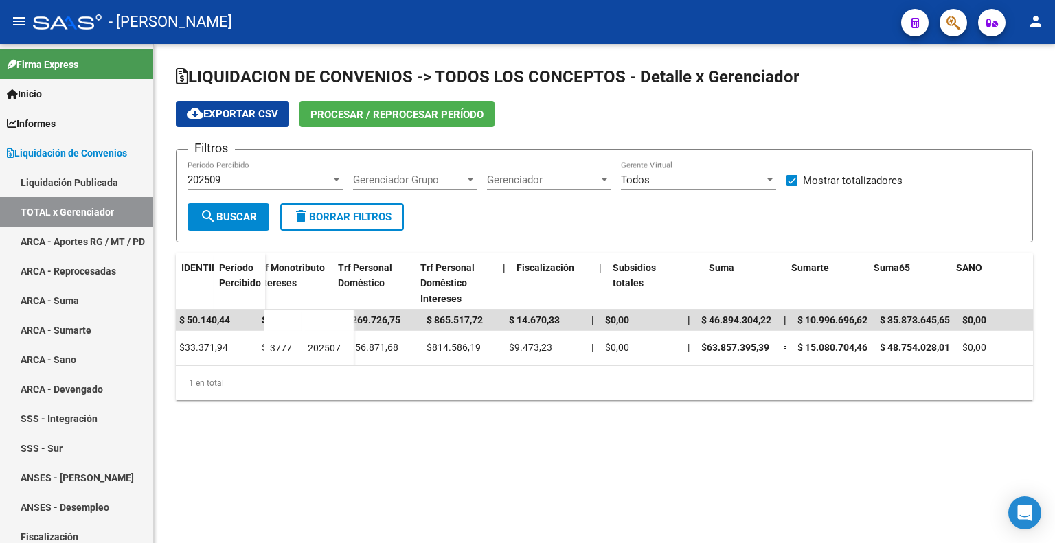
scroll to position [0, 972]
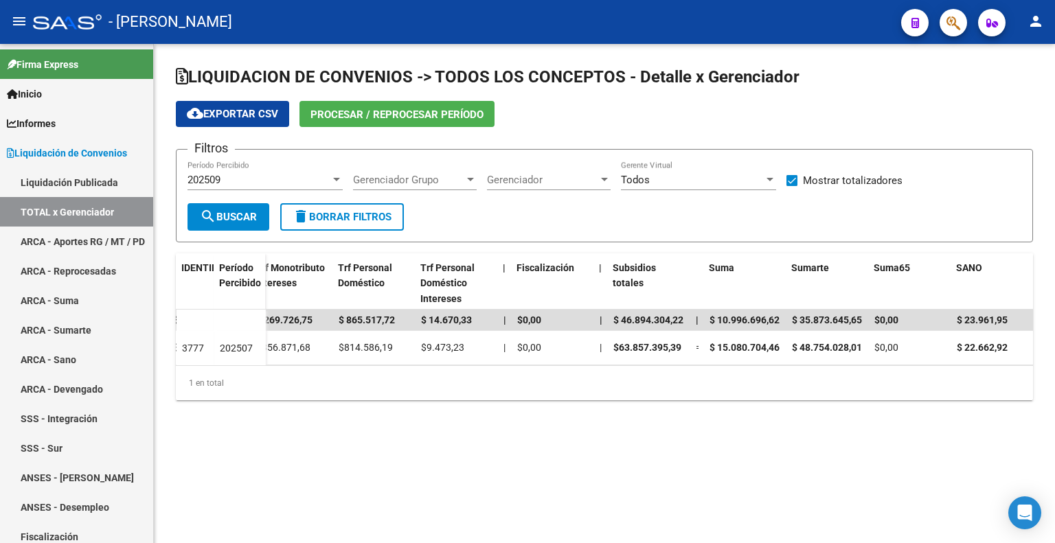
click at [239, 176] on div "202509" at bounding box center [258, 180] width 143 height 12
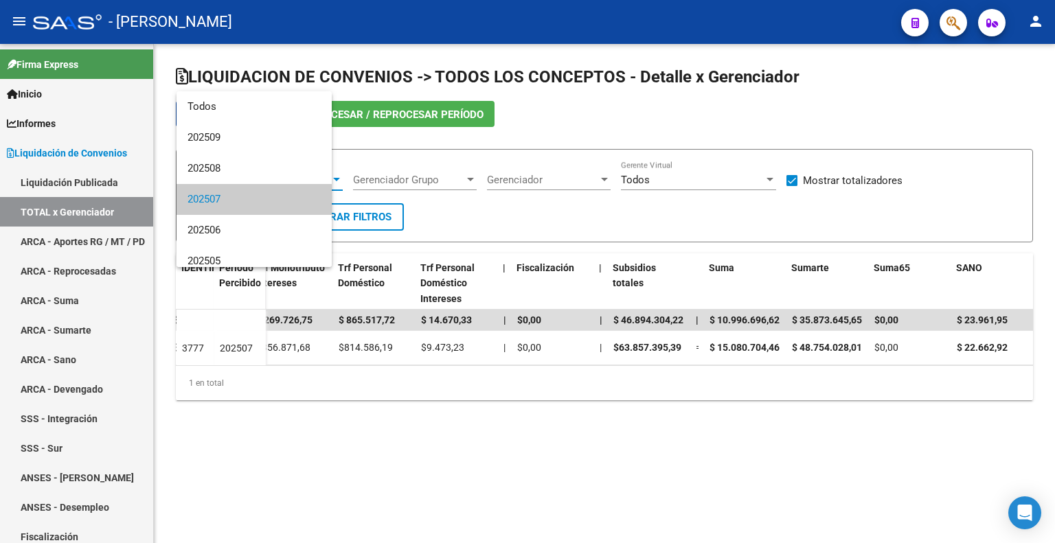
scroll to position [20, 0]
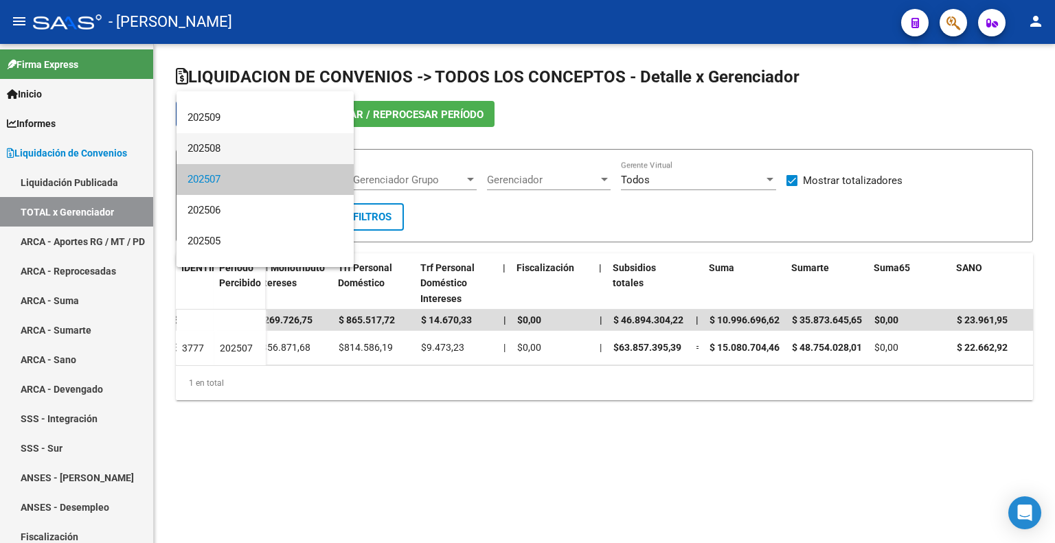
click at [249, 155] on span "202508" at bounding box center [264, 148] width 155 height 31
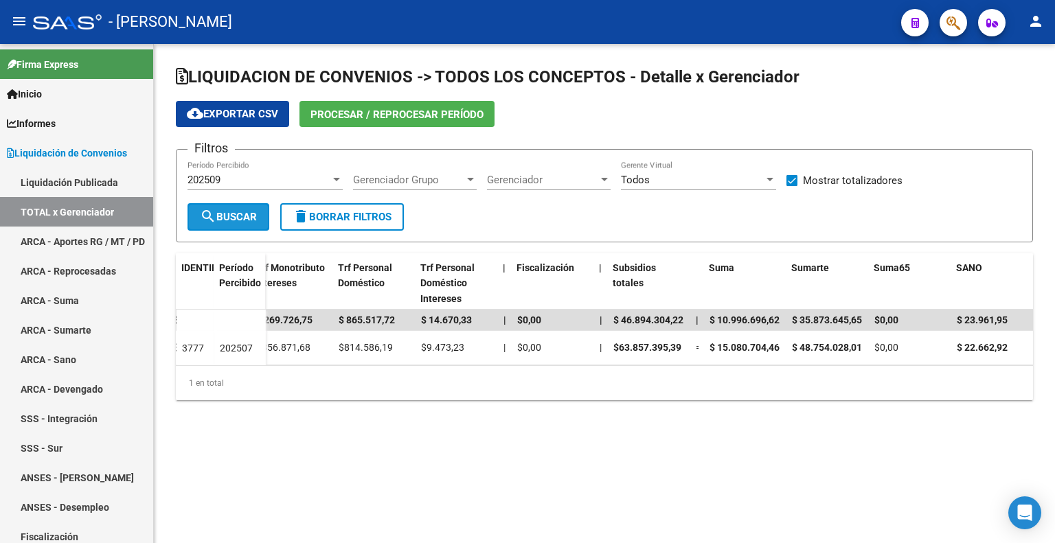
drag, startPoint x: 229, startPoint y: 218, endPoint x: 257, endPoint y: 183, distance: 44.5
click at [230, 218] on font "Buscar" at bounding box center [236, 217] width 41 height 12
click at [272, 179] on div "202509" at bounding box center [258, 180] width 143 height 12
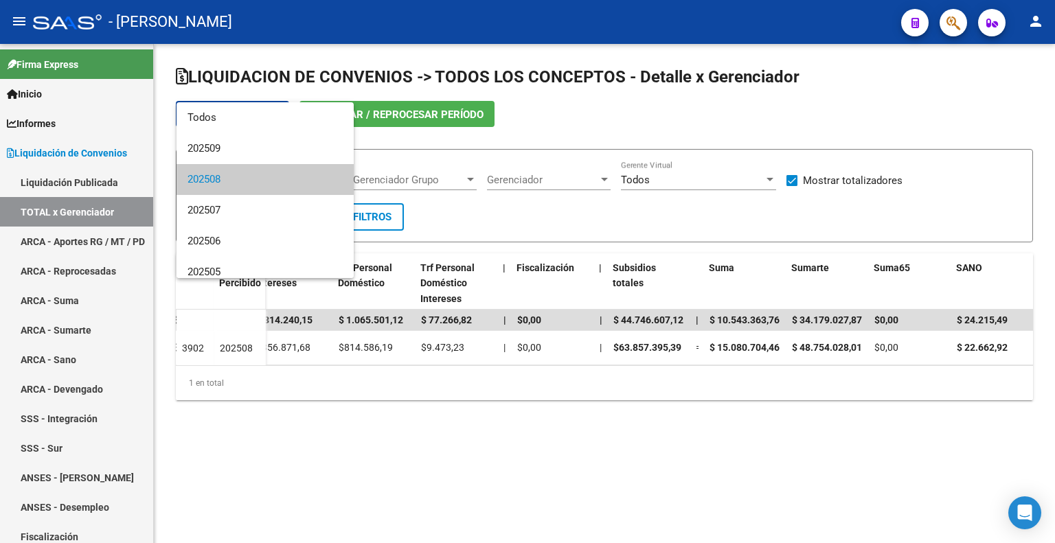
click at [272, 175] on span "202508" at bounding box center [264, 179] width 155 height 31
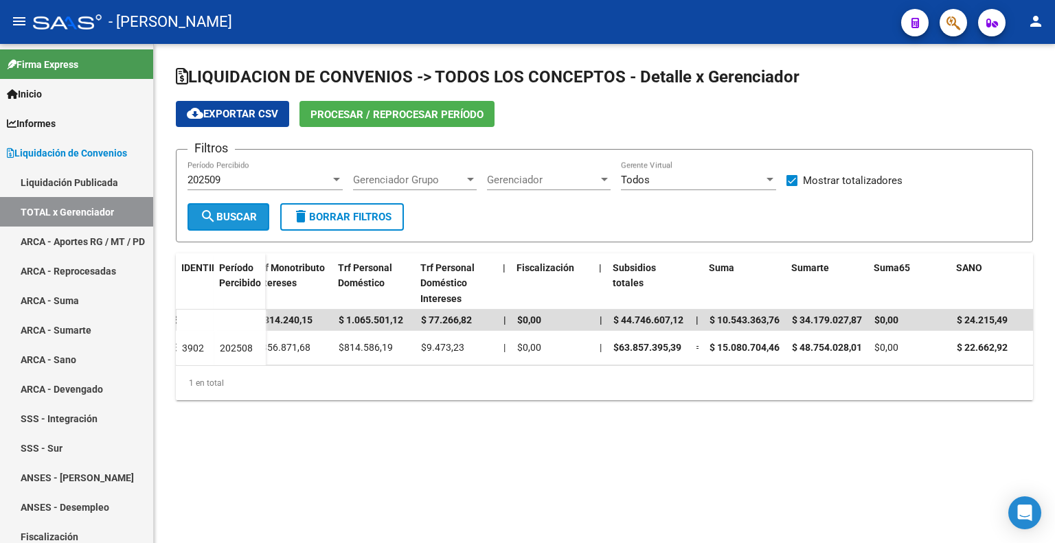
drag, startPoint x: 229, startPoint y: 213, endPoint x: 284, endPoint y: 222, distance: 55.8
click at [230, 213] on font "Buscar" at bounding box center [236, 217] width 41 height 12
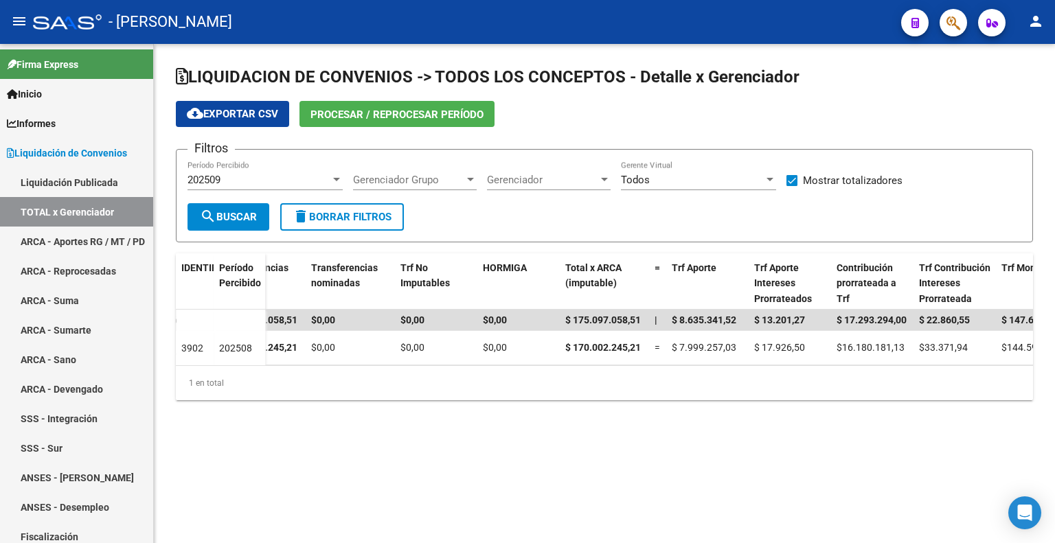
scroll to position [0, 0]
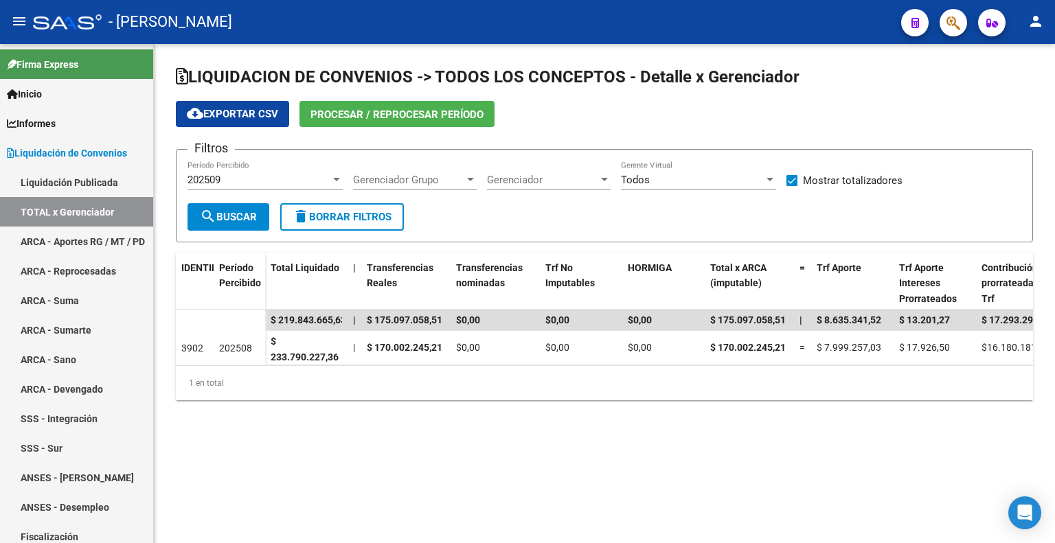
click at [714, 477] on mat-sidenav-content "LIQUIDACION DE CONVENIOS -> TODOS LOS CONCEPTOS - Detalle x Gerenciador cloud_d…" at bounding box center [604, 293] width 901 height 499
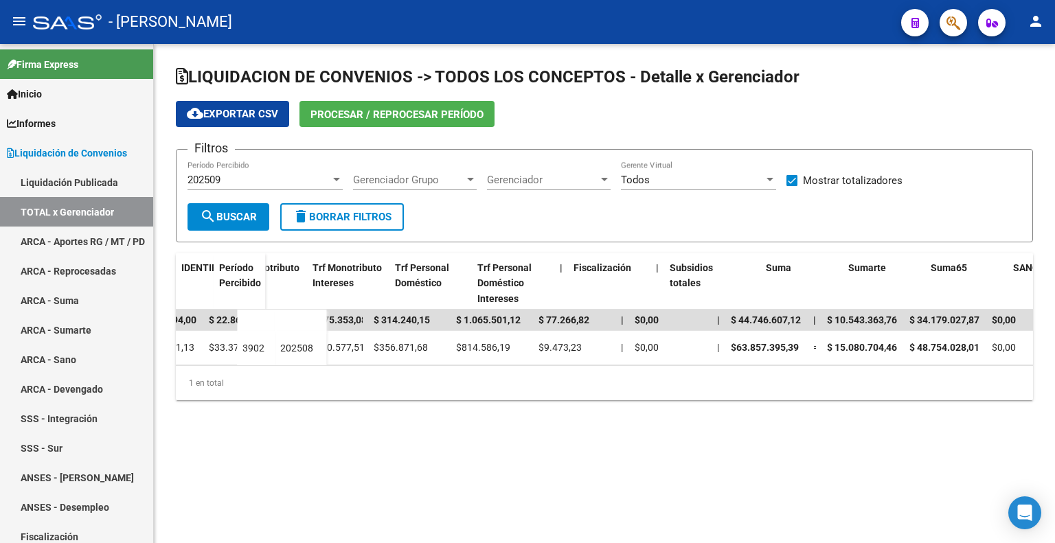
scroll to position [0, 951]
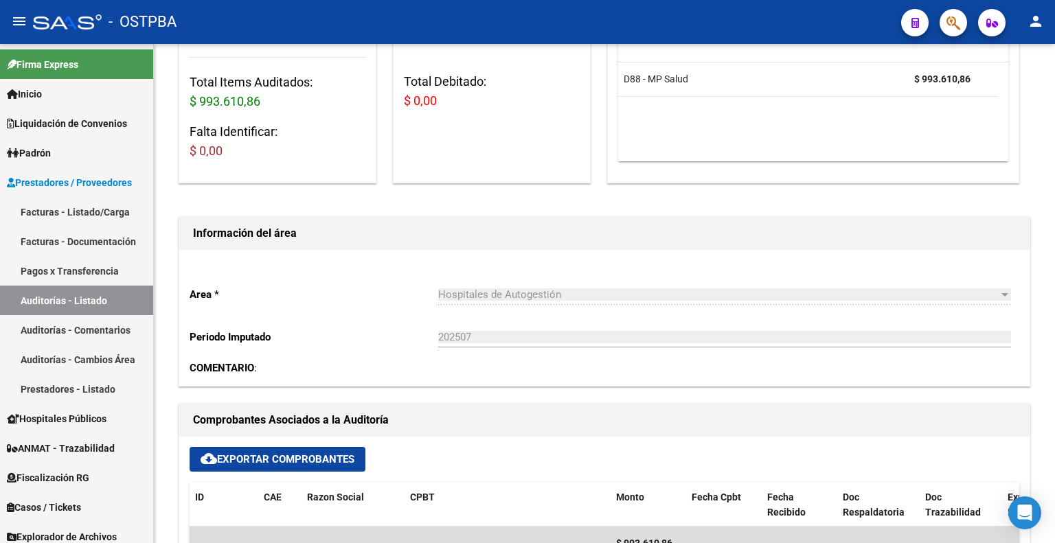
scroll to position [206, 0]
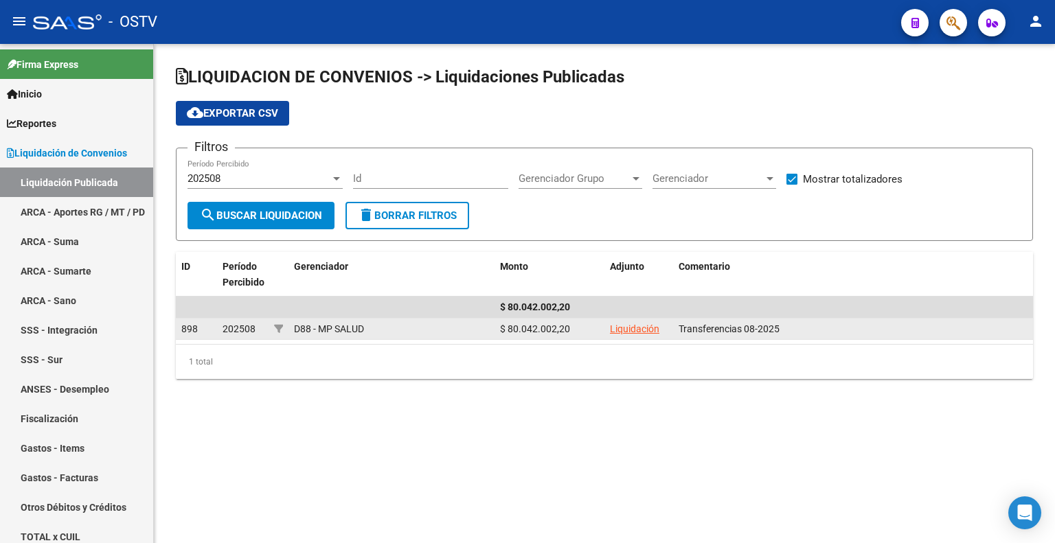
click at [637, 327] on link "Liquidación" at bounding box center [634, 328] width 49 height 11
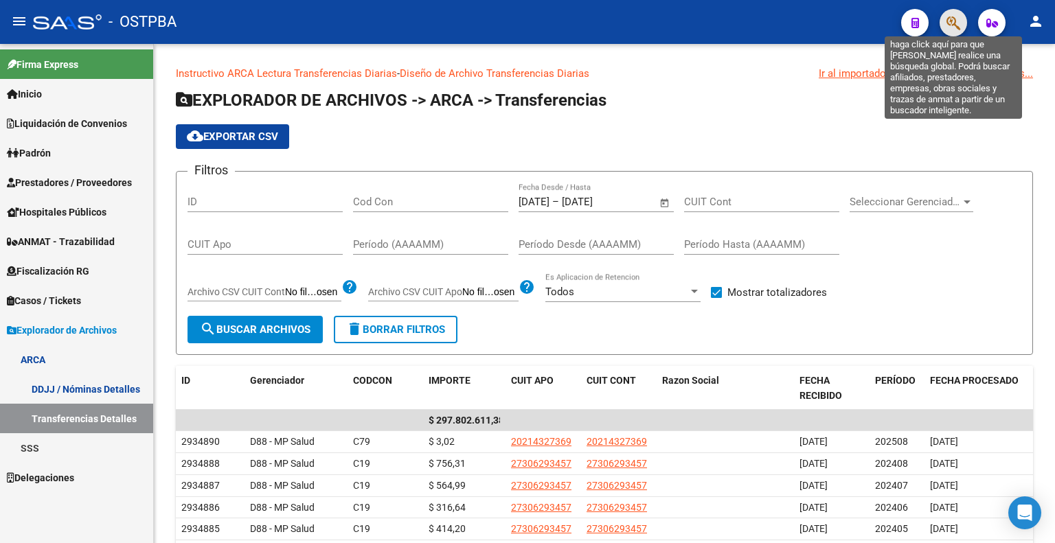
click at [956, 25] on icon "button" at bounding box center [953, 23] width 14 height 16
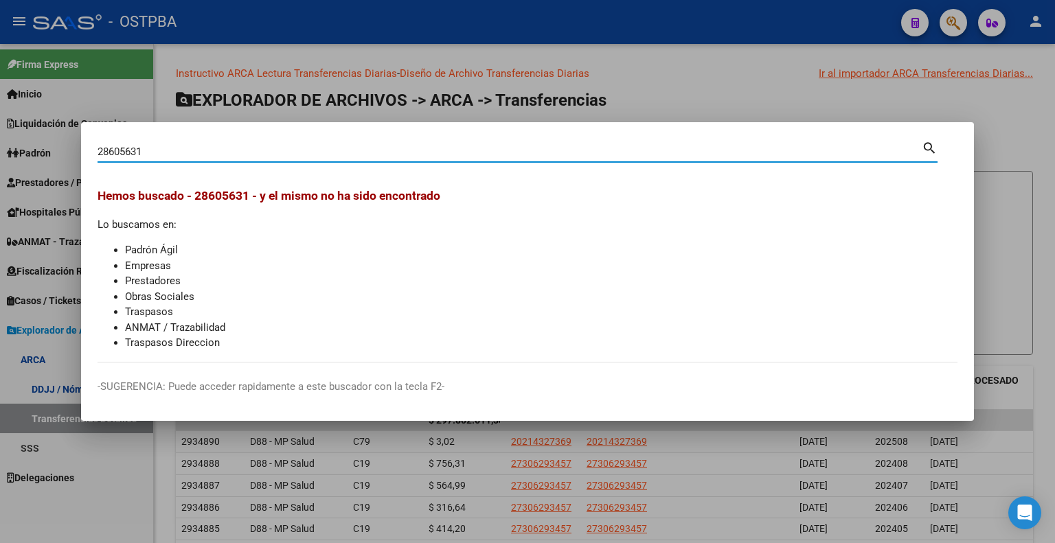
click at [260, 146] on input "28605631" at bounding box center [510, 152] width 824 height 12
click at [261, 146] on input "28605631" at bounding box center [510, 152] width 824 height 12
click at [150, 147] on input "28605631" at bounding box center [510, 152] width 824 height 12
type input "31235303"
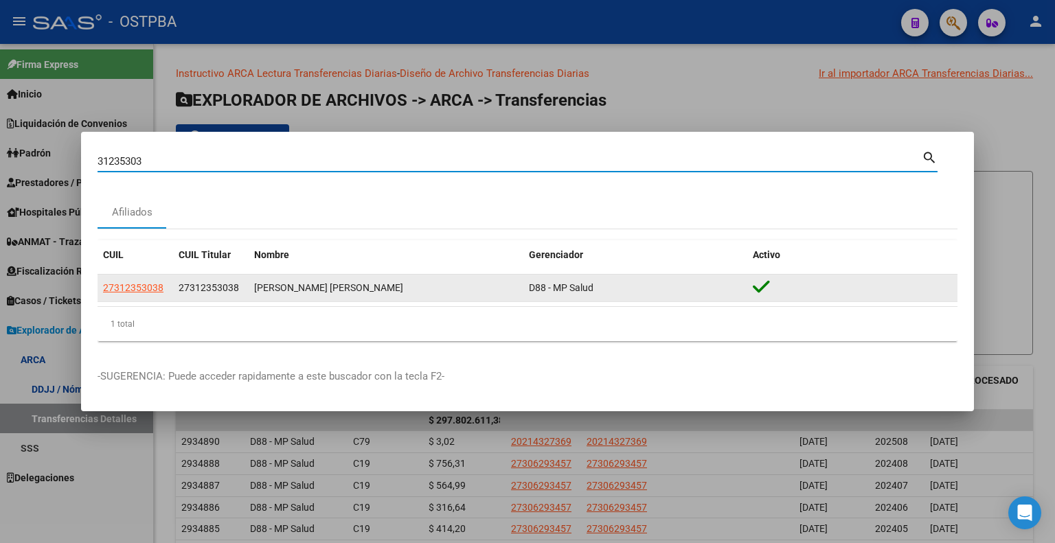
click at [101, 288] on datatable-body-cell "27312353038" at bounding box center [136, 288] width 76 height 27
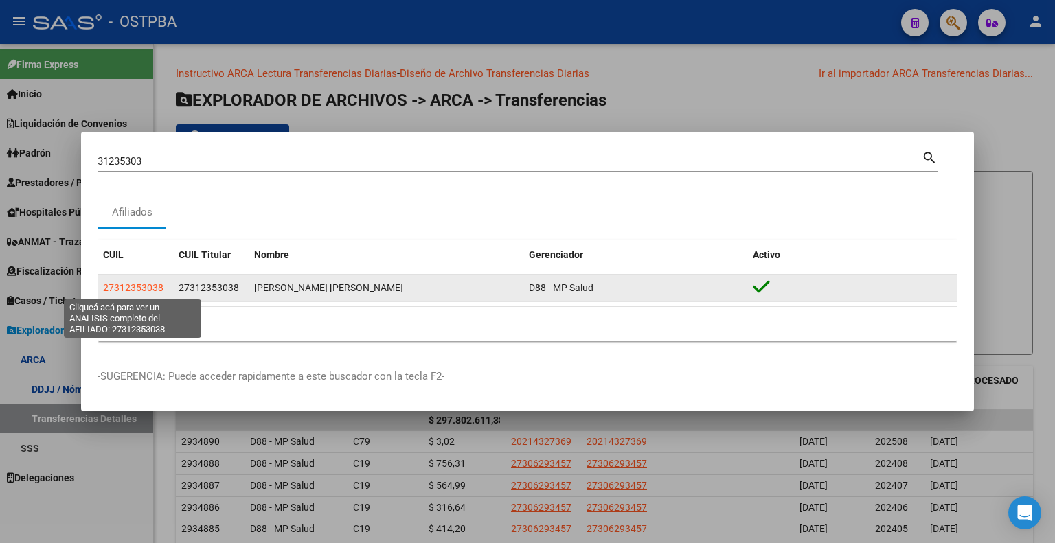
click at [138, 288] on span "27312353038" at bounding box center [133, 287] width 60 height 11
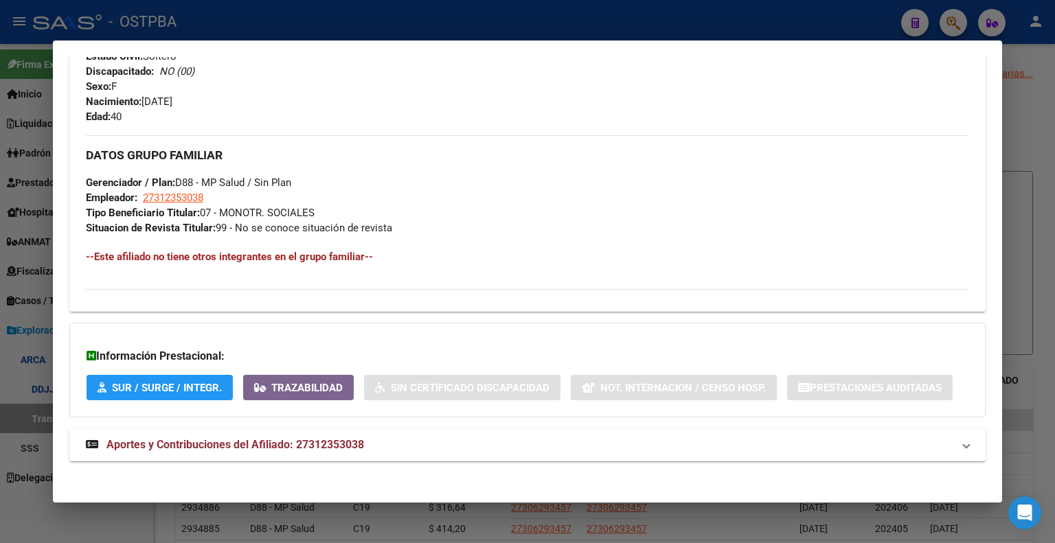
scroll to position [558, 0]
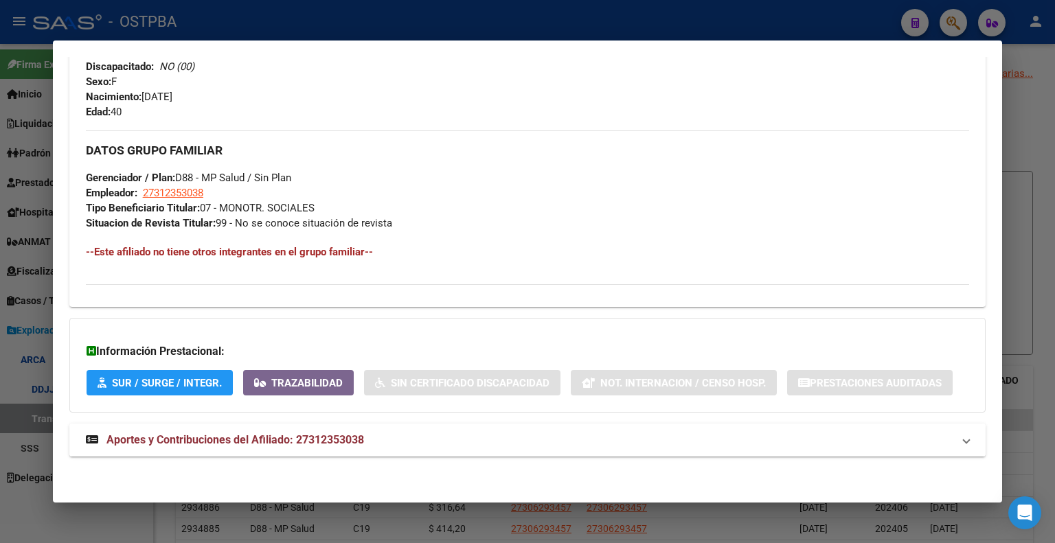
click at [239, 436] on span "Aportes y Contribuciones del Afiliado: 27312353038" at bounding box center [235, 439] width 258 height 13
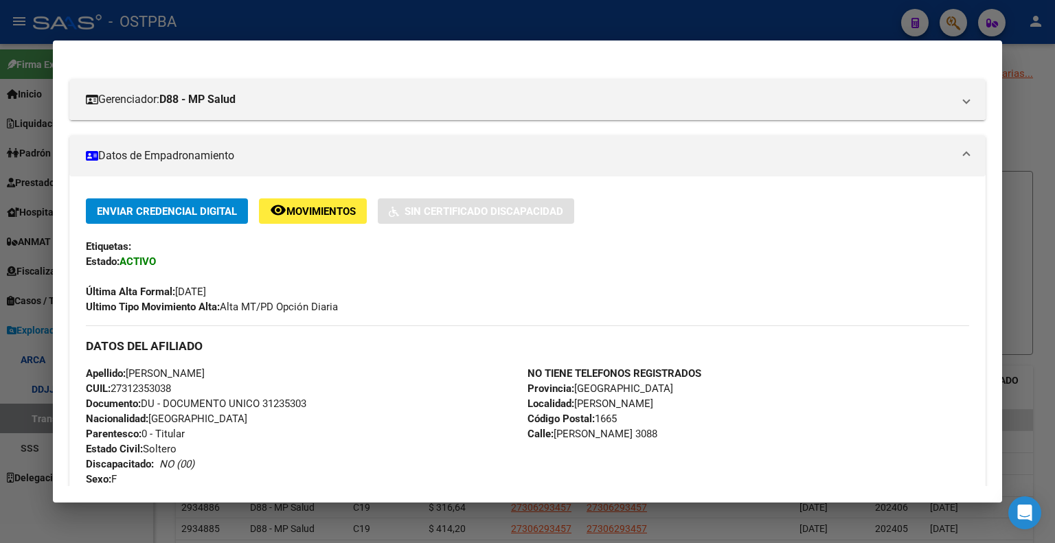
scroll to position [0, 0]
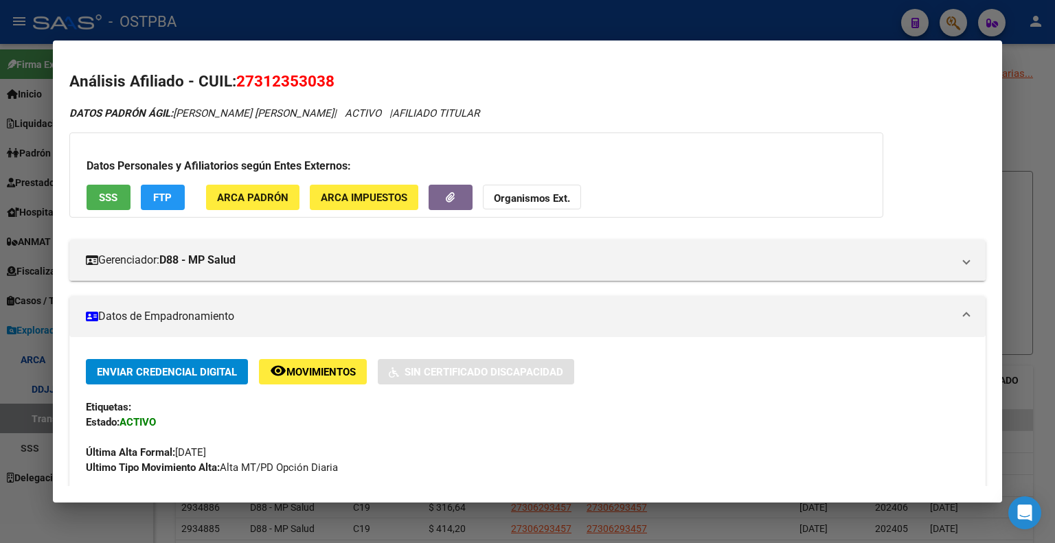
drag, startPoint x: 277, startPoint y: 83, endPoint x: 330, endPoint y: 84, distance: 52.2
click at [330, 84] on span "27312353038" at bounding box center [285, 81] width 98 height 18
click at [738, 165] on h3 "Datos Personales y Afiliatorios según Entes Externos:" at bounding box center [476, 166] width 779 height 16
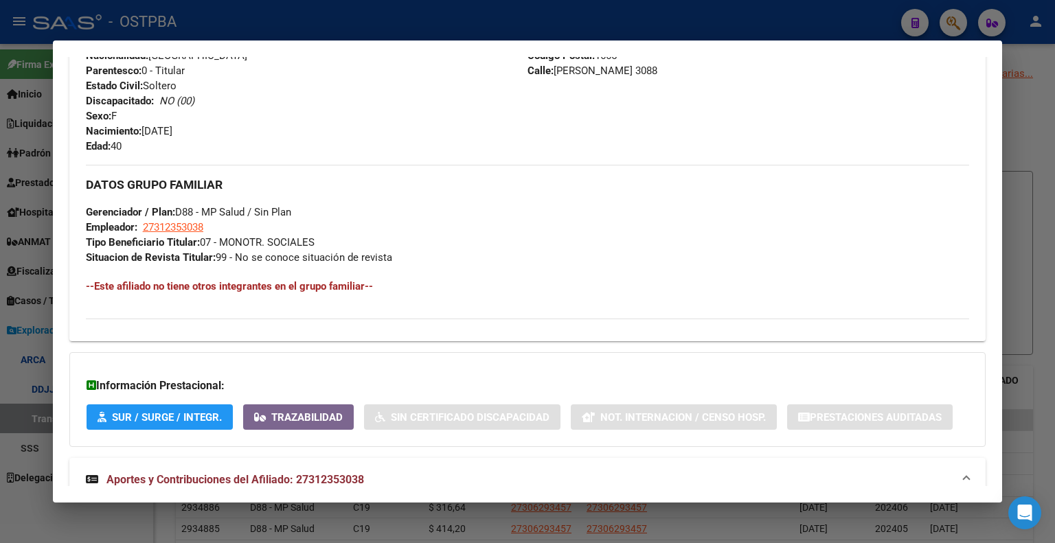
scroll to position [398, 0]
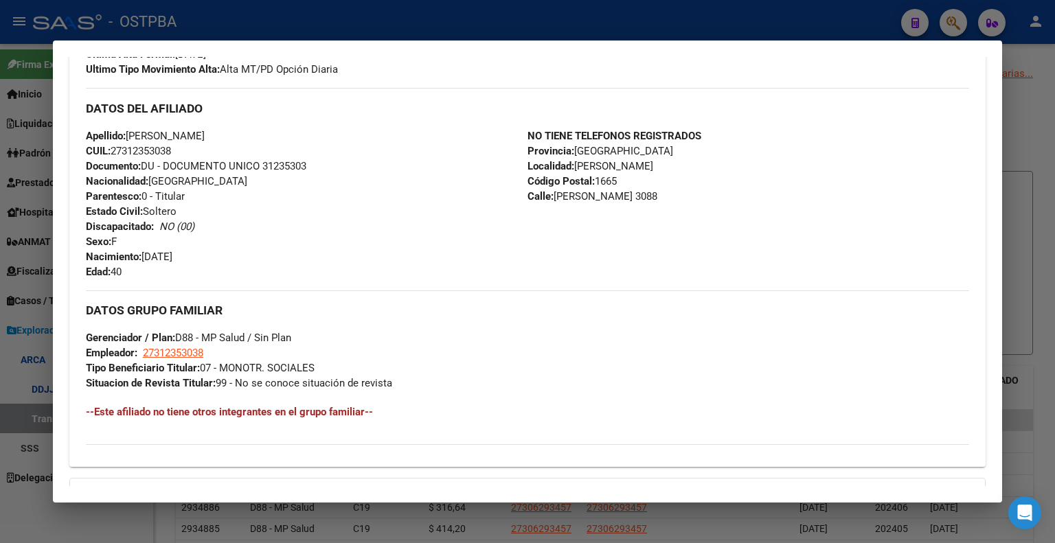
click at [807, 260] on div "NO TIENE TELEFONOS REGISTRADOS Provincia: Buenos Aires Localidad: JOSE CLEMENTE…" at bounding box center [748, 203] width 442 height 151
